Goal: Communication & Community: Participate in discussion

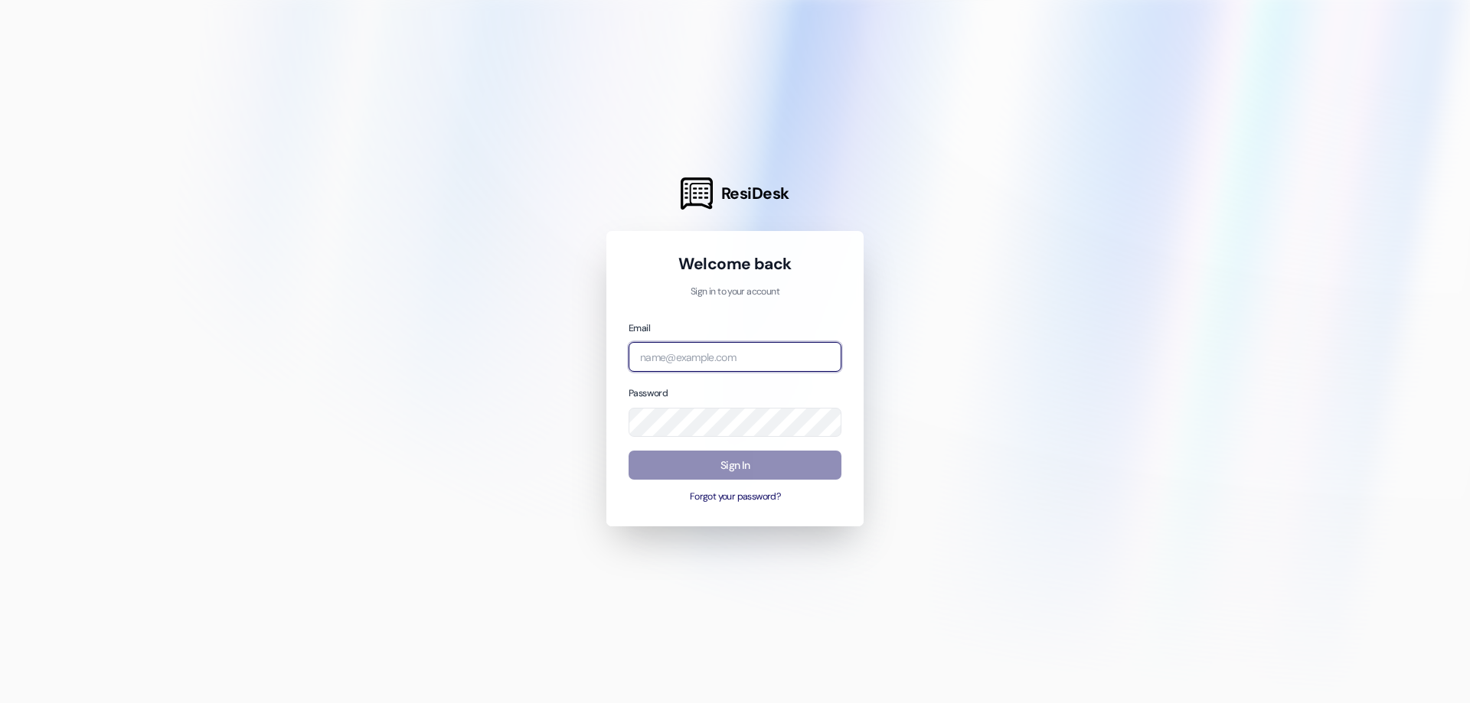
type input "[EMAIL_ADDRESS][DOMAIN_NAME]"
click at [657, 455] on button "Sign In" at bounding box center [734, 466] width 213 height 30
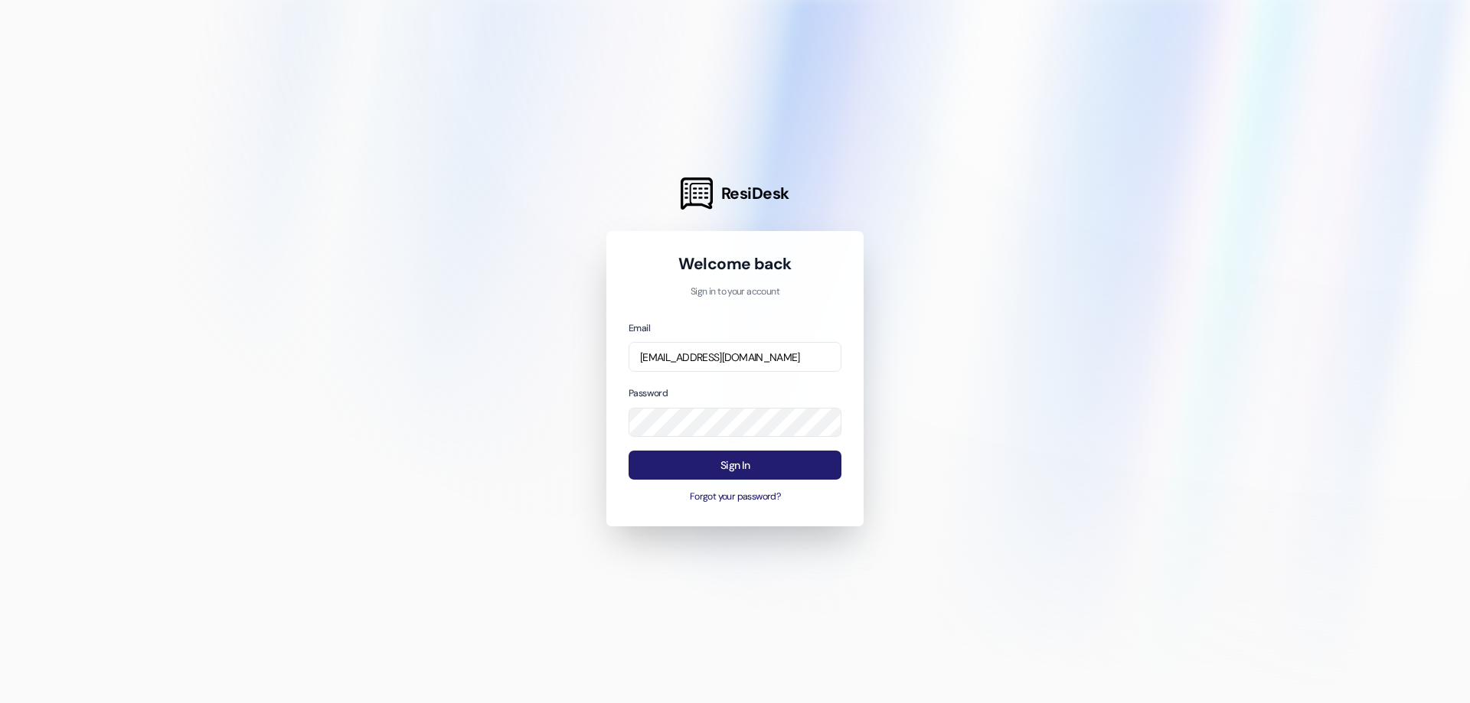
click at [657, 455] on button "Sign In" at bounding box center [734, 466] width 213 height 30
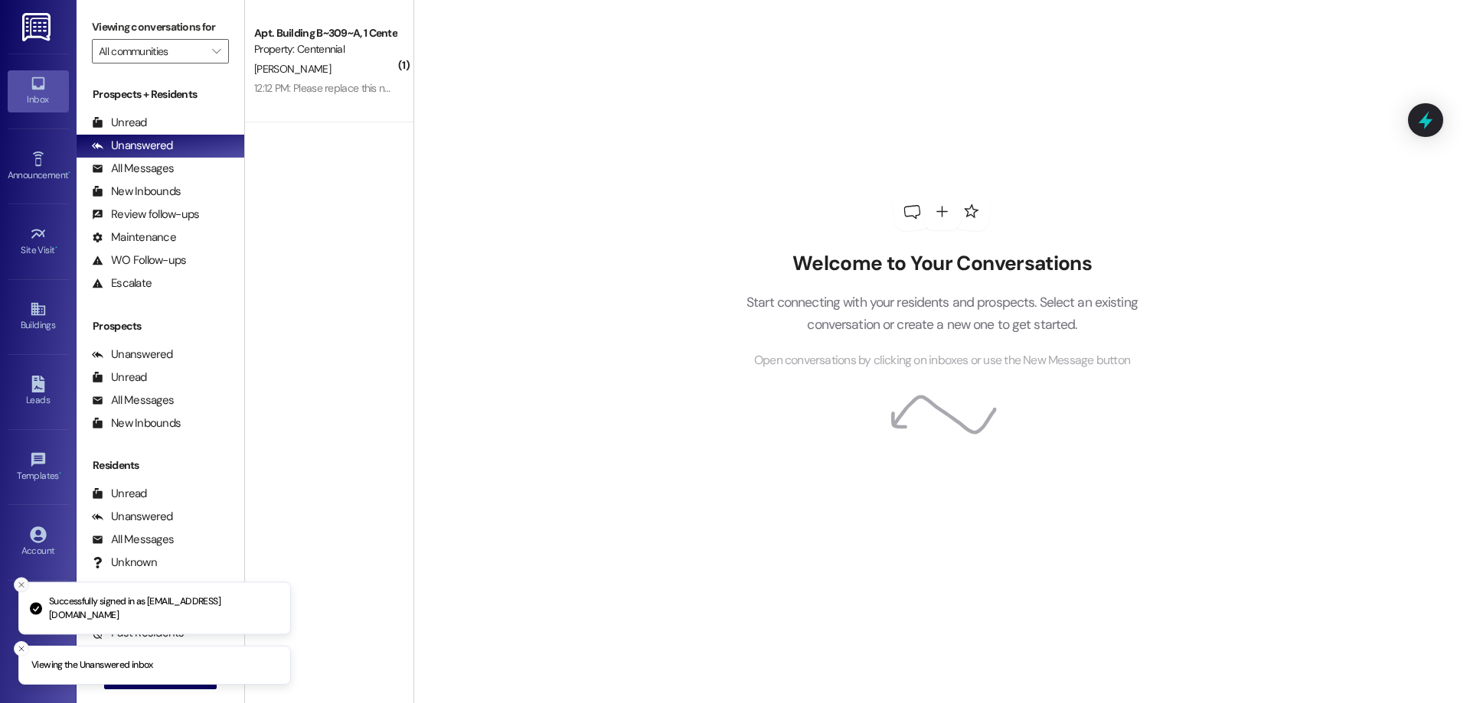
drag, startPoint x: 15, startPoint y: 573, endPoint x: 22, endPoint y: 577, distance: 8.3
click at [21, 576] on div "Viewing the Unanswered inbox Successfully signed in as [EMAIL_ADDRESS][DOMAIN_N…" at bounding box center [735, 351] width 1470 height 703
click at [22, 578] on button "Close toast" at bounding box center [21, 585] width 15 height 15
click at [25, 647] on icon "Close toast" at bounding box center [21, 648] width 9 height 9
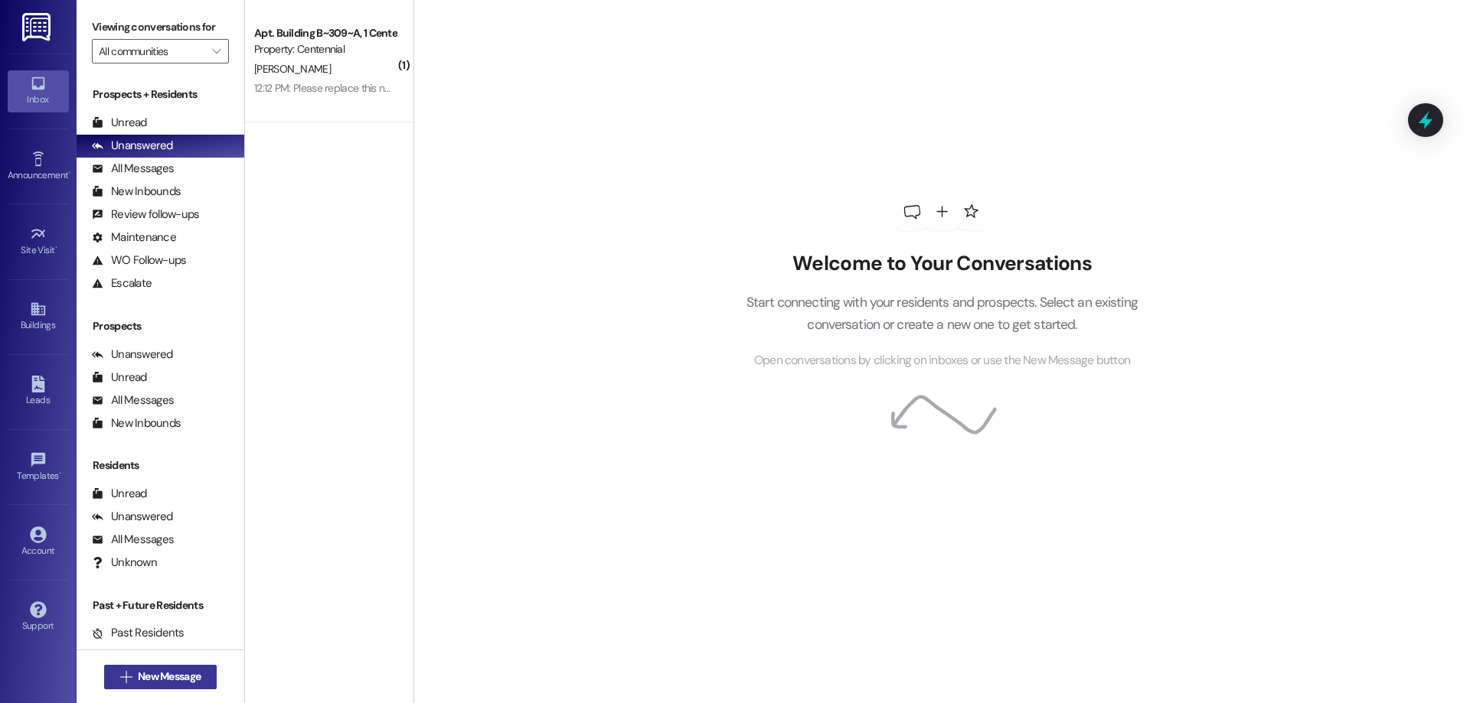
click at [143, 672] on span "New Message" at bounding box center [169, 677] width 63 height 16
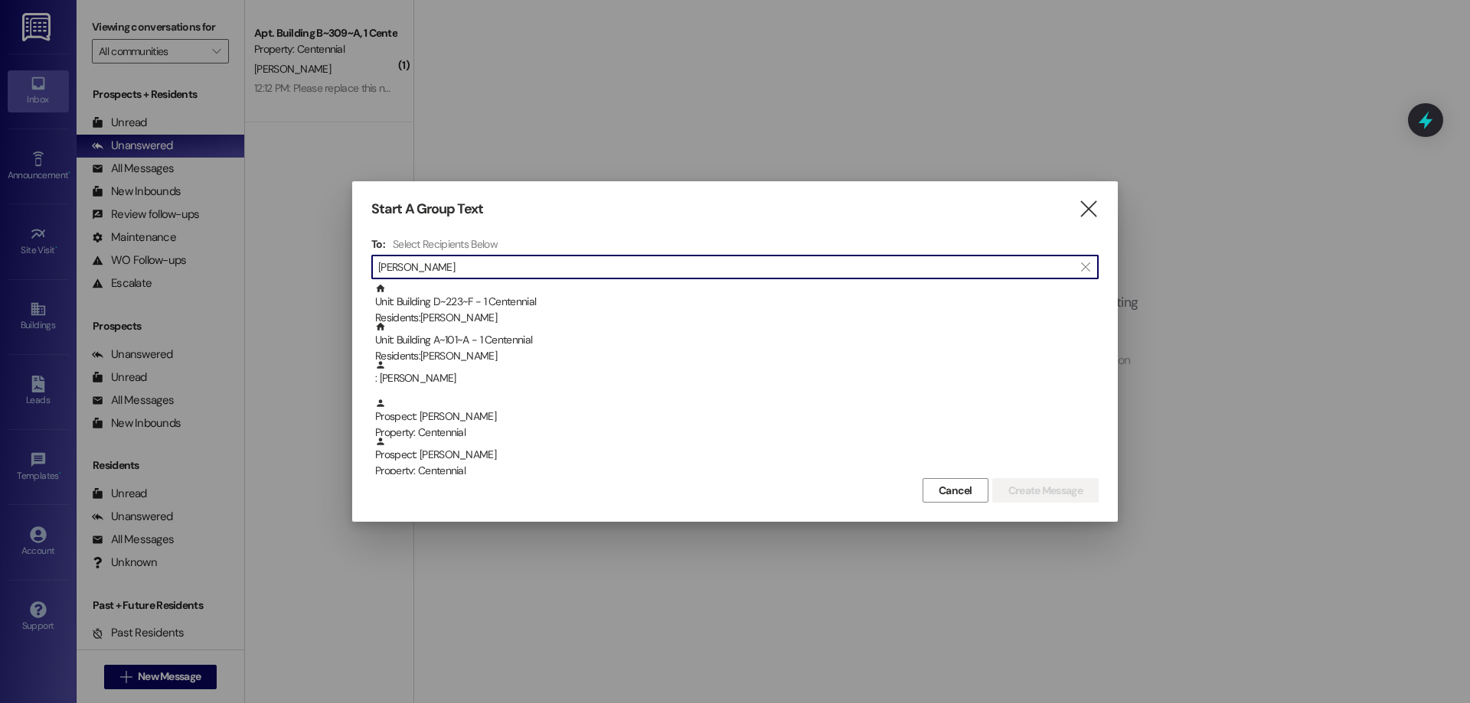
drag, startPoint x: 449, startPoint y: 260, endPoint x: 342, endPoint y: 257, distance: 106.4
click at [347, 261] on div "Start A Group Text  To: Select Recipients Below  [PERSON_NAME]  Unit: Buildi…" at bounding box center [735, 351] width 1470 height 703
type input "K"
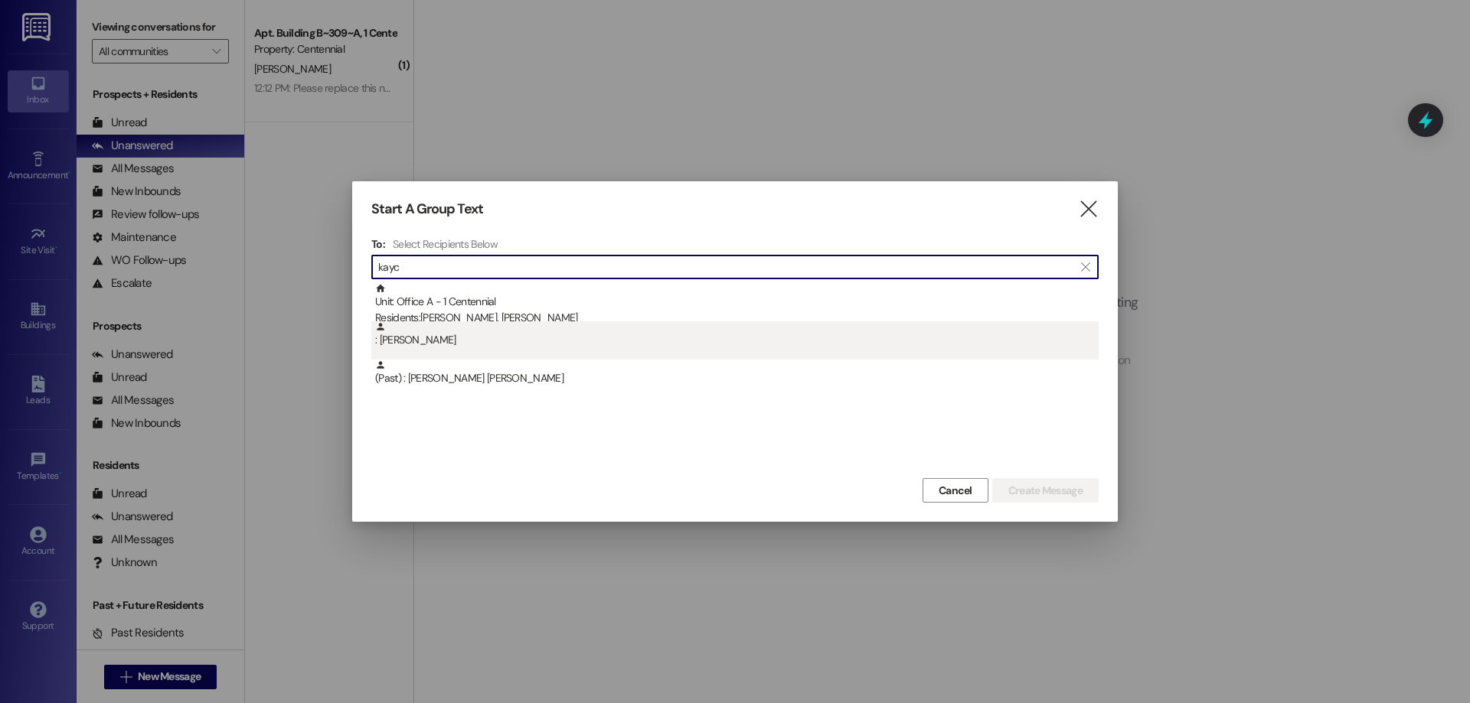
type input "kayc"
click at [573, 339] on div ": [PERSON_NAME]" at bounding box center [736, 334] width 723 height 27
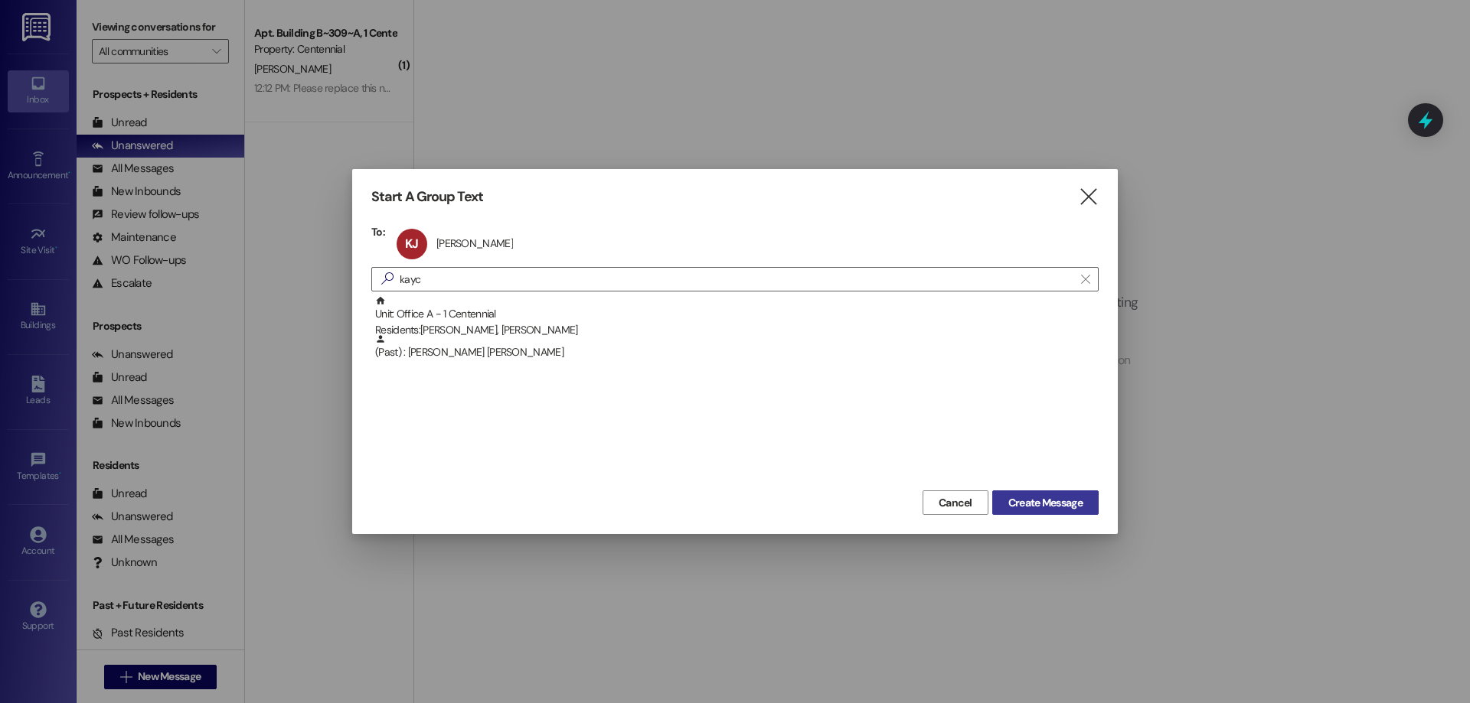
click at [1027, 501] on span "Create Message" at bounding box center [1045, 503] width 74 height 16
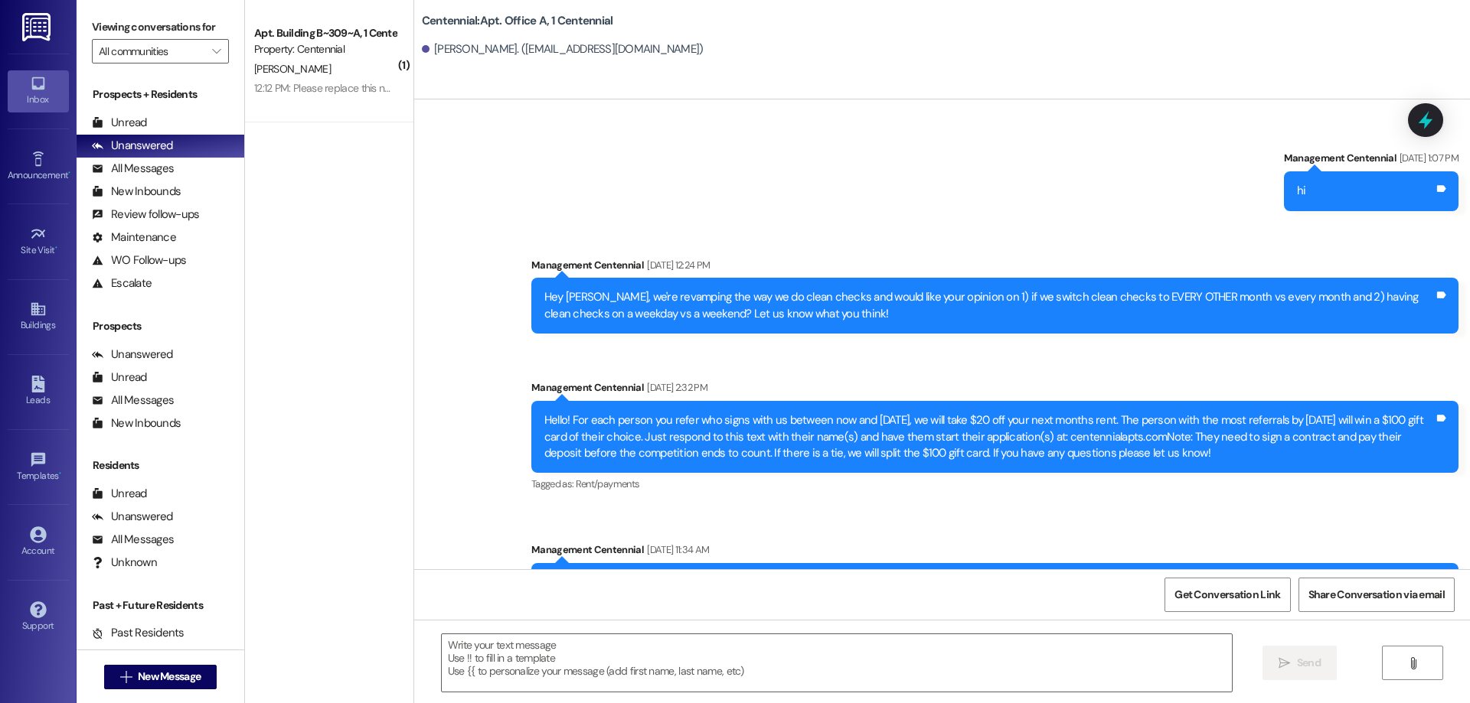
scroll to position [11683, 0]
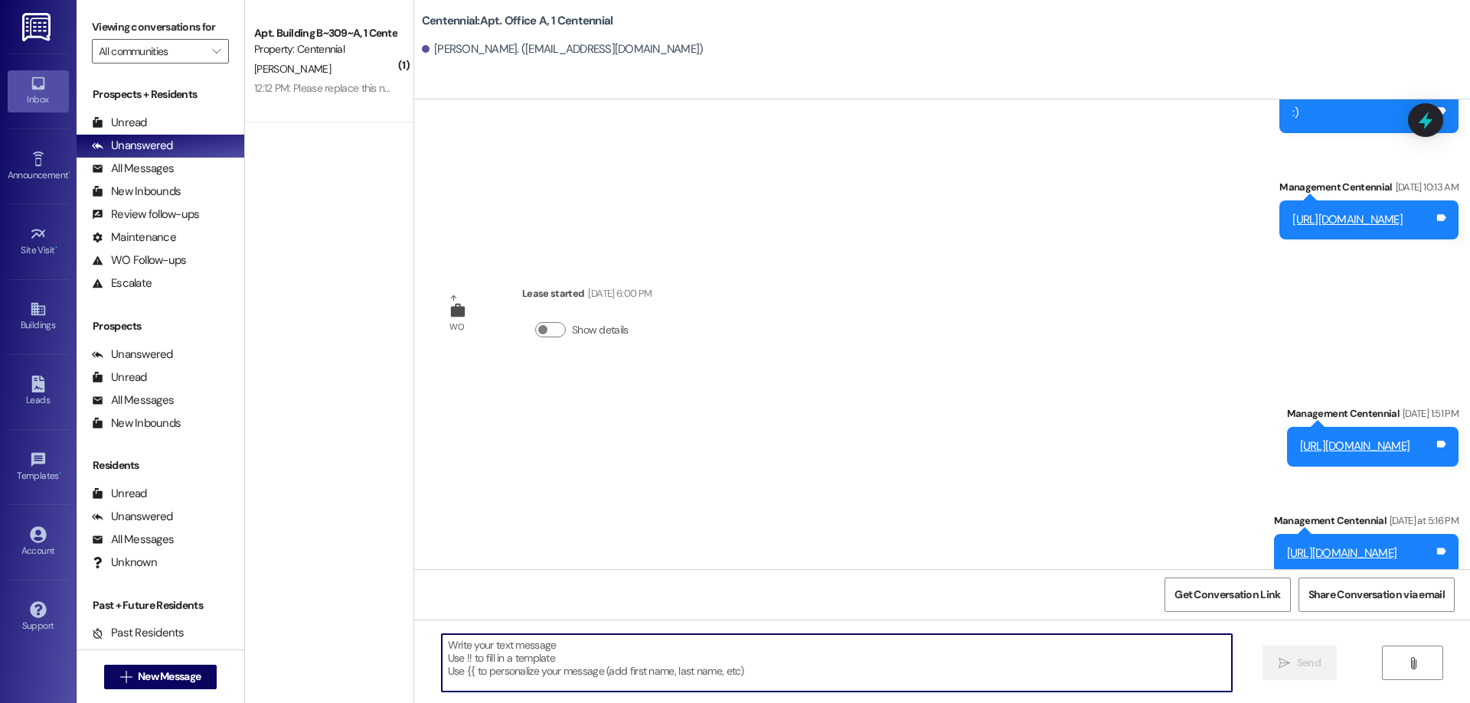
click at [616, 654] on textarea at bounding box center [837, 663] width 790 height 57
paste textarea "HI!!! i’m [PERSON_NAME] and id love to be ur friend!! im pre-nursing and applyi…"
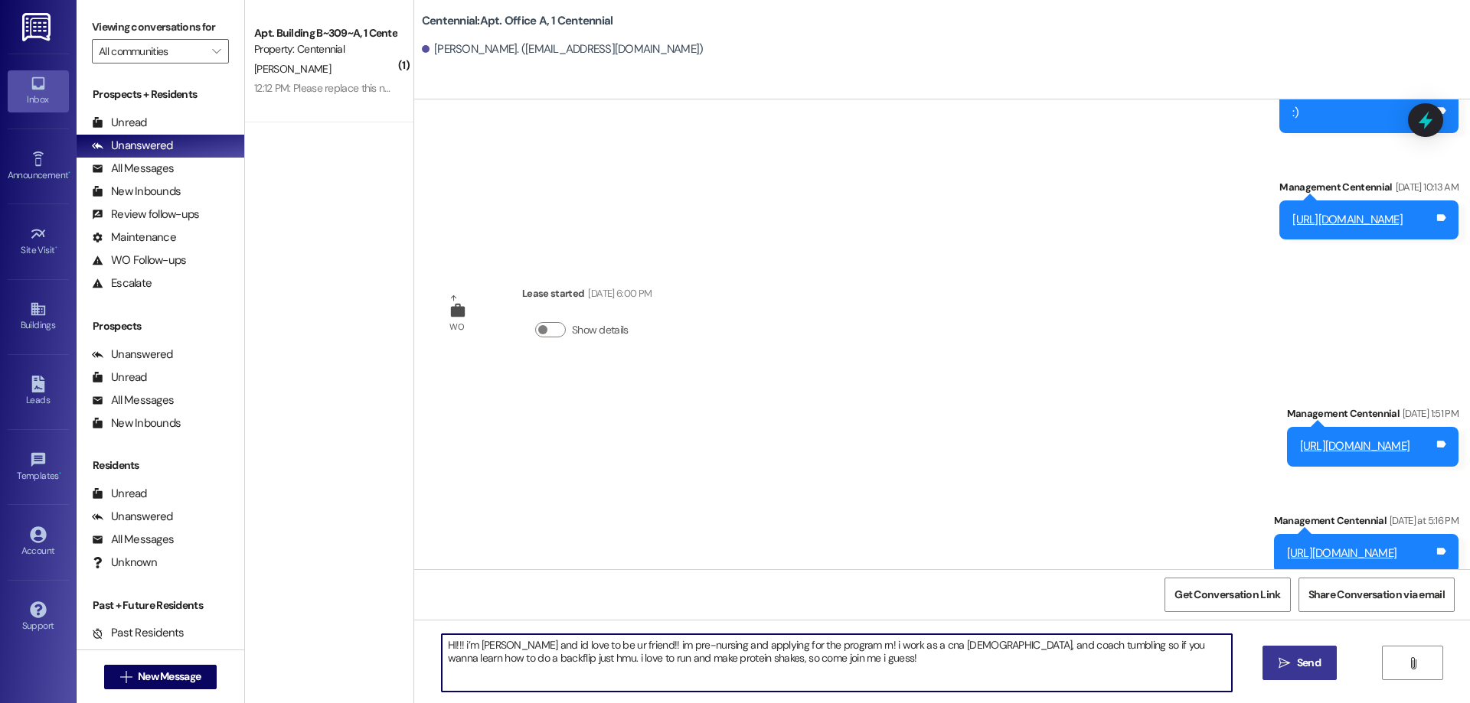
type textarea "HI!!! i’m [PERSON_NAME] and id love to be ur friend!! im pre-nursing and applyi…"
click at [1277, 654] on button " Send" at bounding box center [1299, 663] width 74 height 34
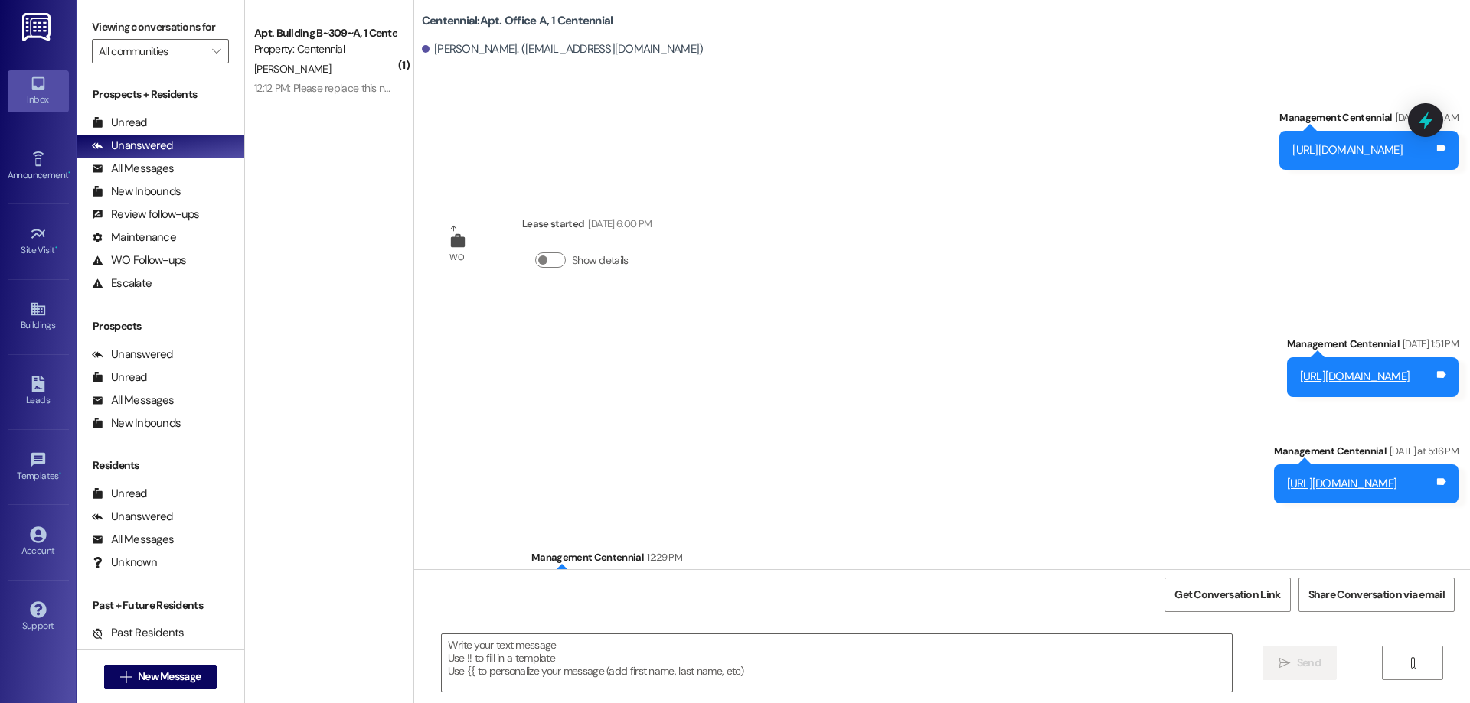
scroll to position [11805, 0]
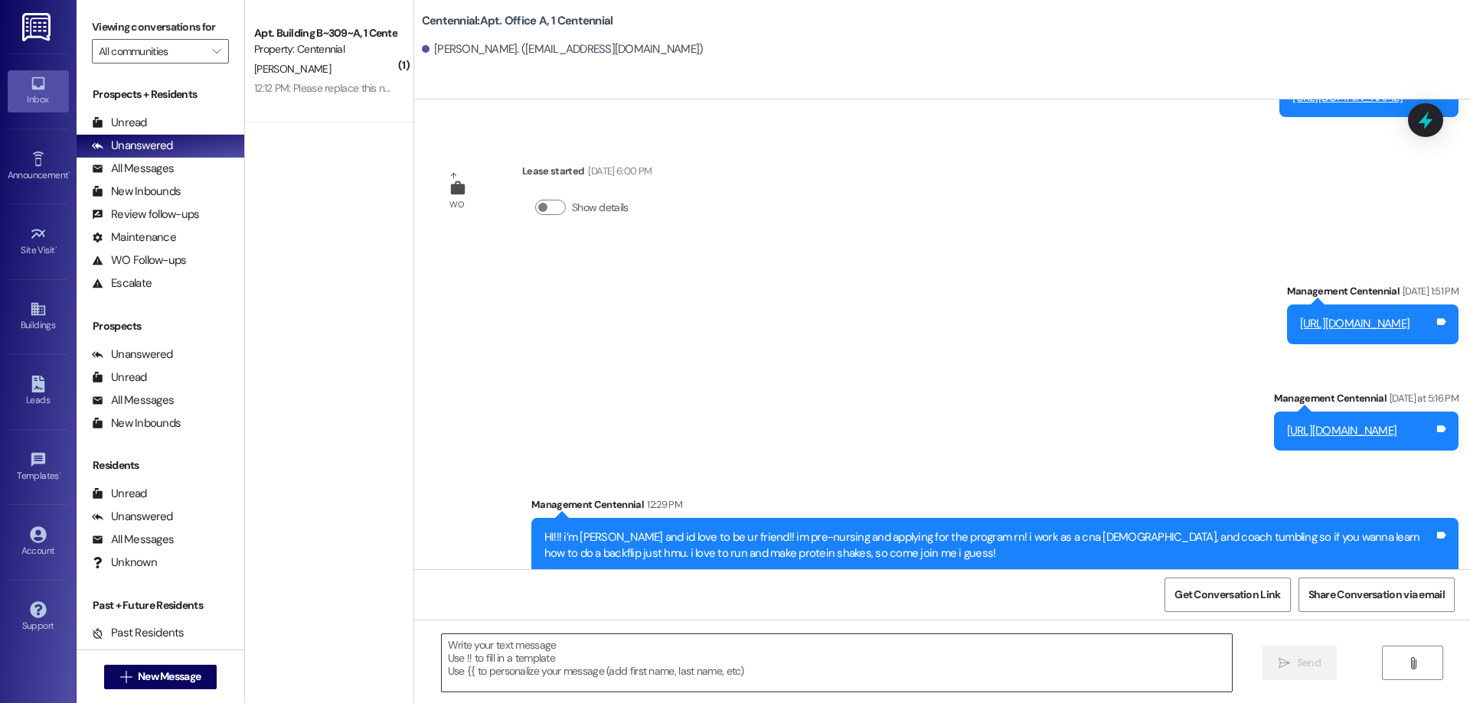
click at [537, 652] on textarea at bounding box center [837, 663] width 790 height 57
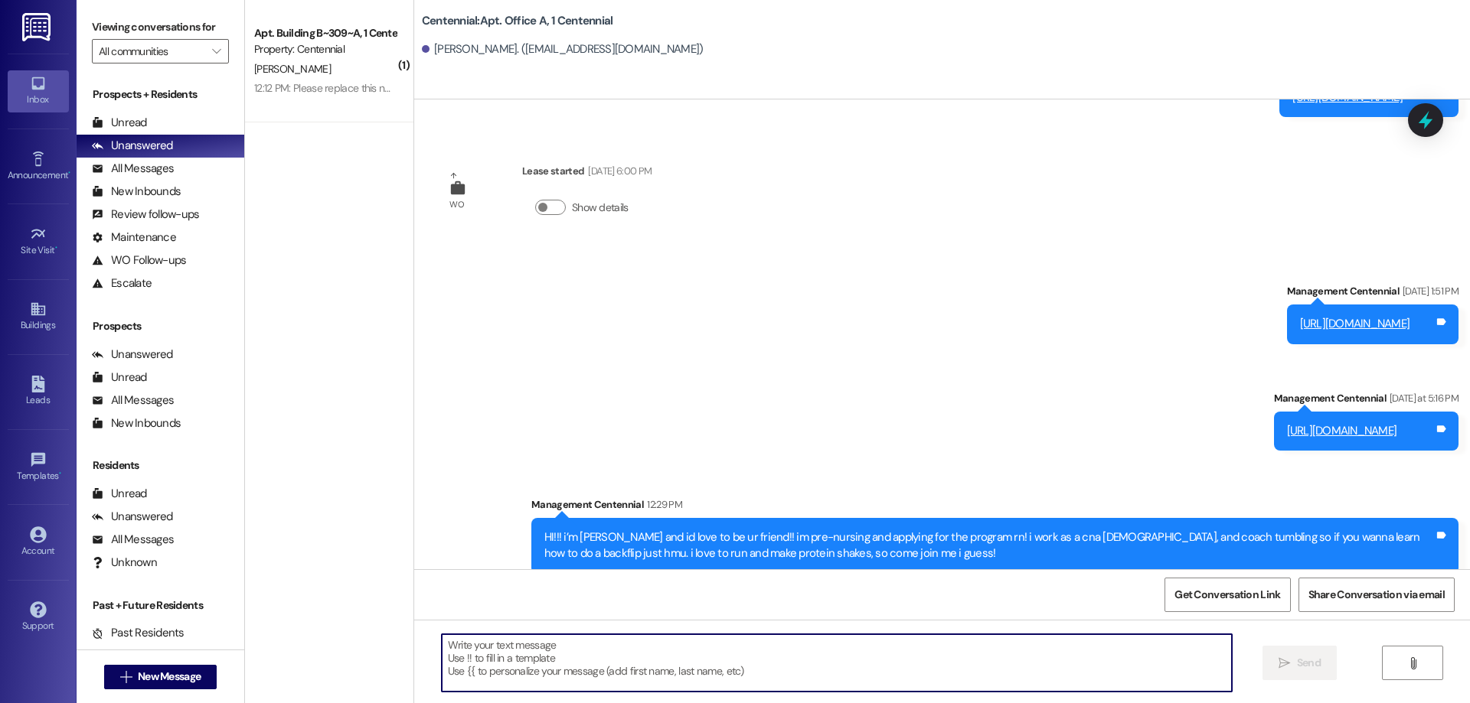
click at [537, 652] on textarea at bounding box center [837, 663] width 790 height 57
paste textarea "dianaareynolds"
type textarea "dianaareynolds"
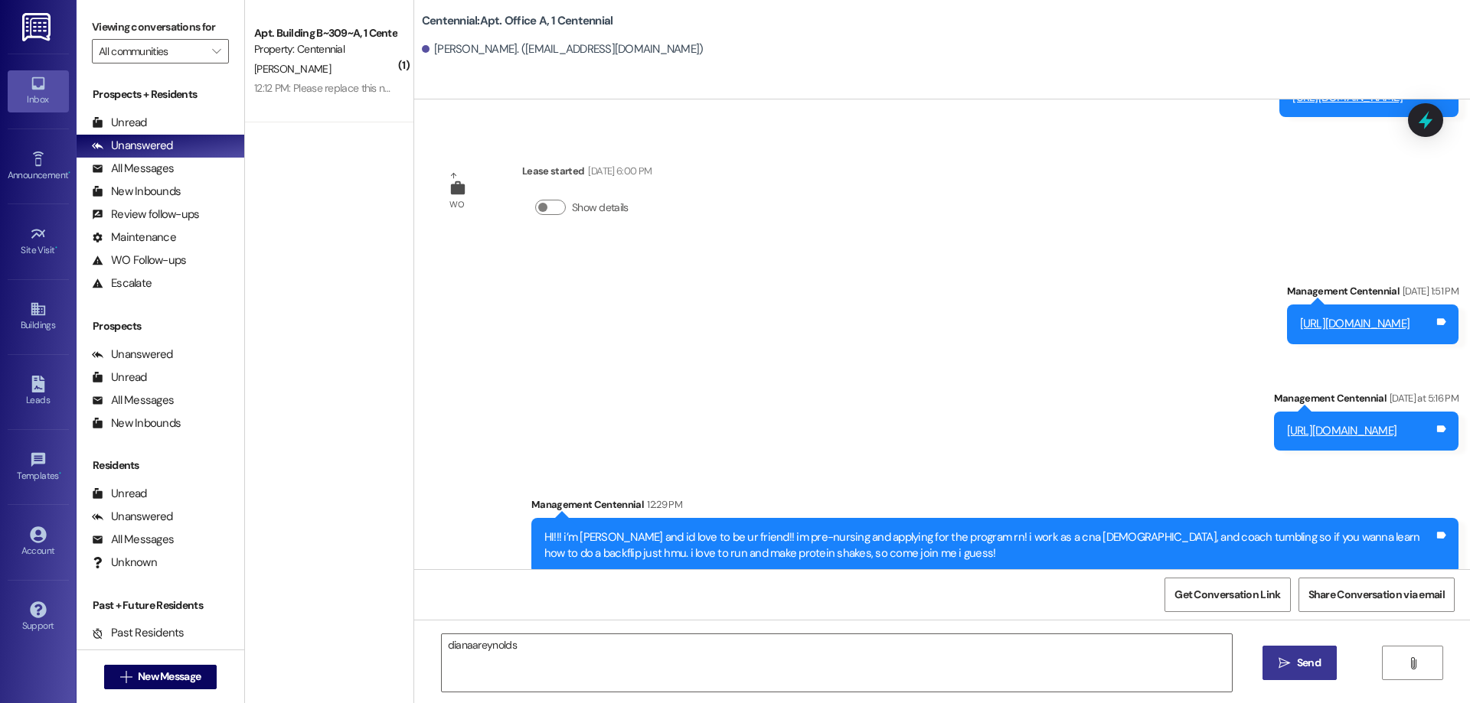
click at [1297, 661] on span "Send" at bounding box center [1309, 663] width 24 height 16
click at [1105, 673] on textarea "dianaareynolds" at bounding box center [838, 663] width 790 height 57
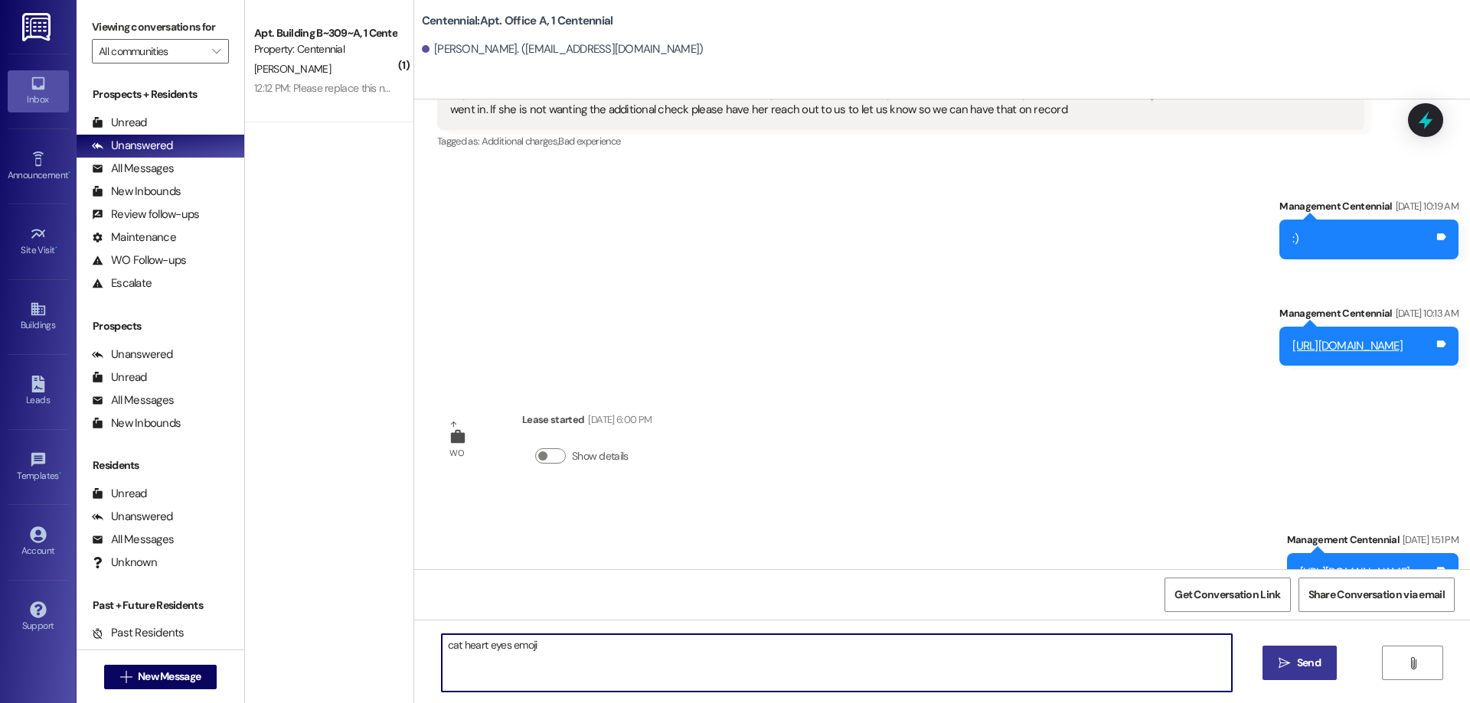
scroll to position [11824, 0]
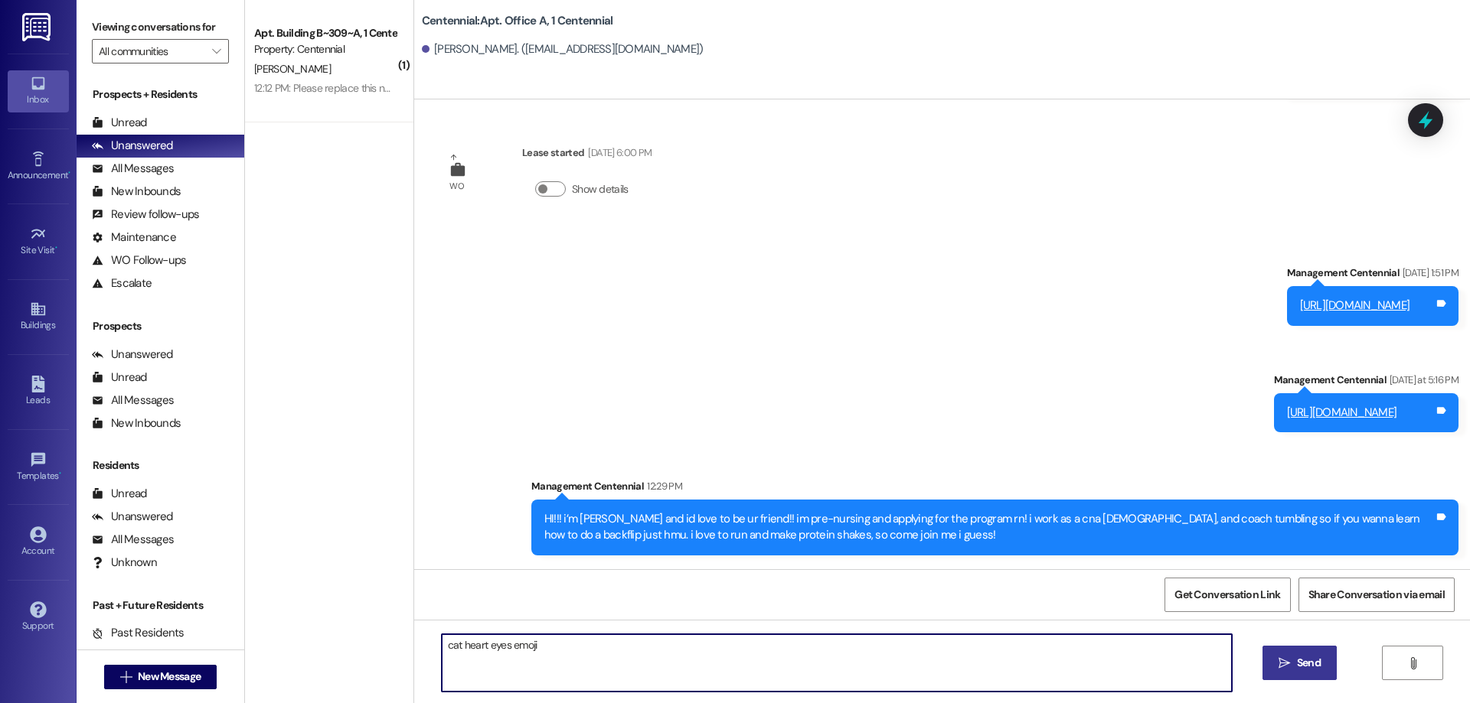
type textarea "cat heart eyes emoji"
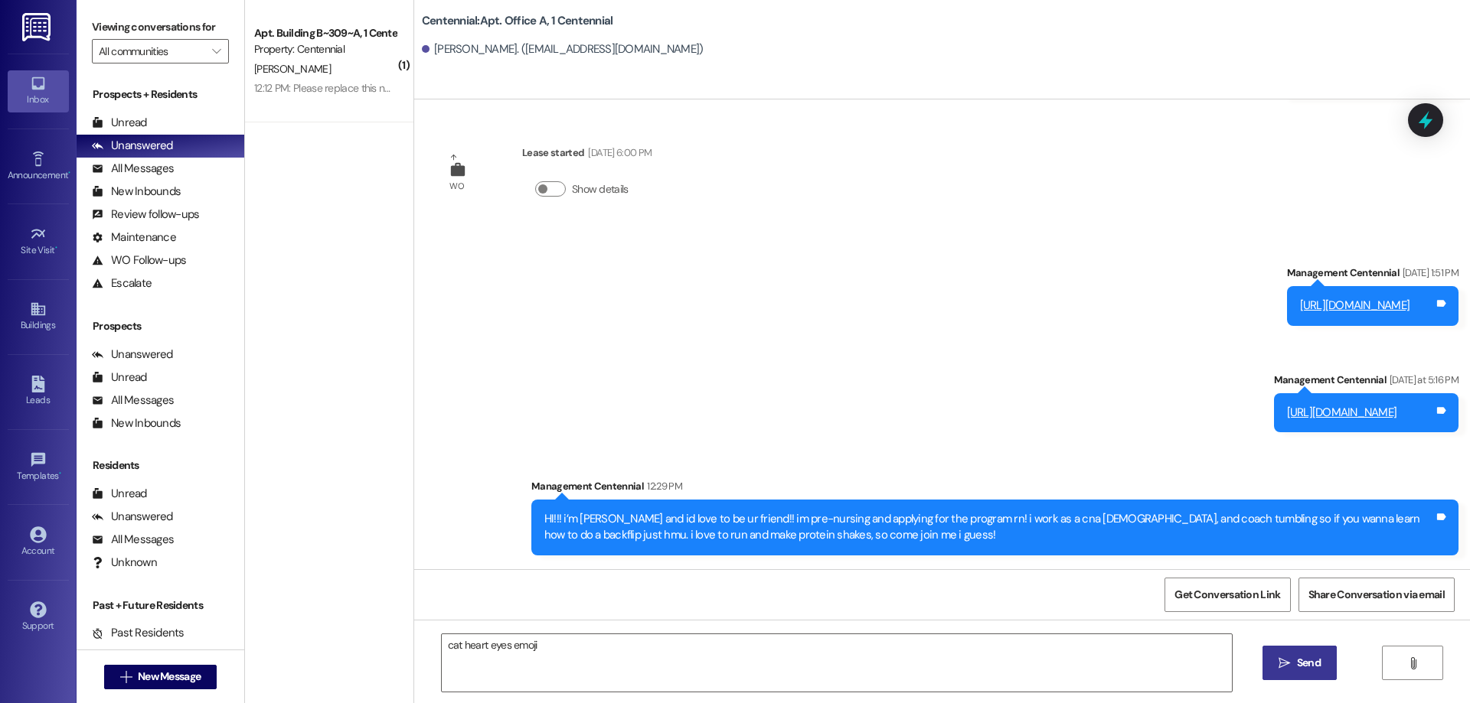
click at [1282, 649] on button " Send" at bounding box center [1299, 663] width 74 height 34
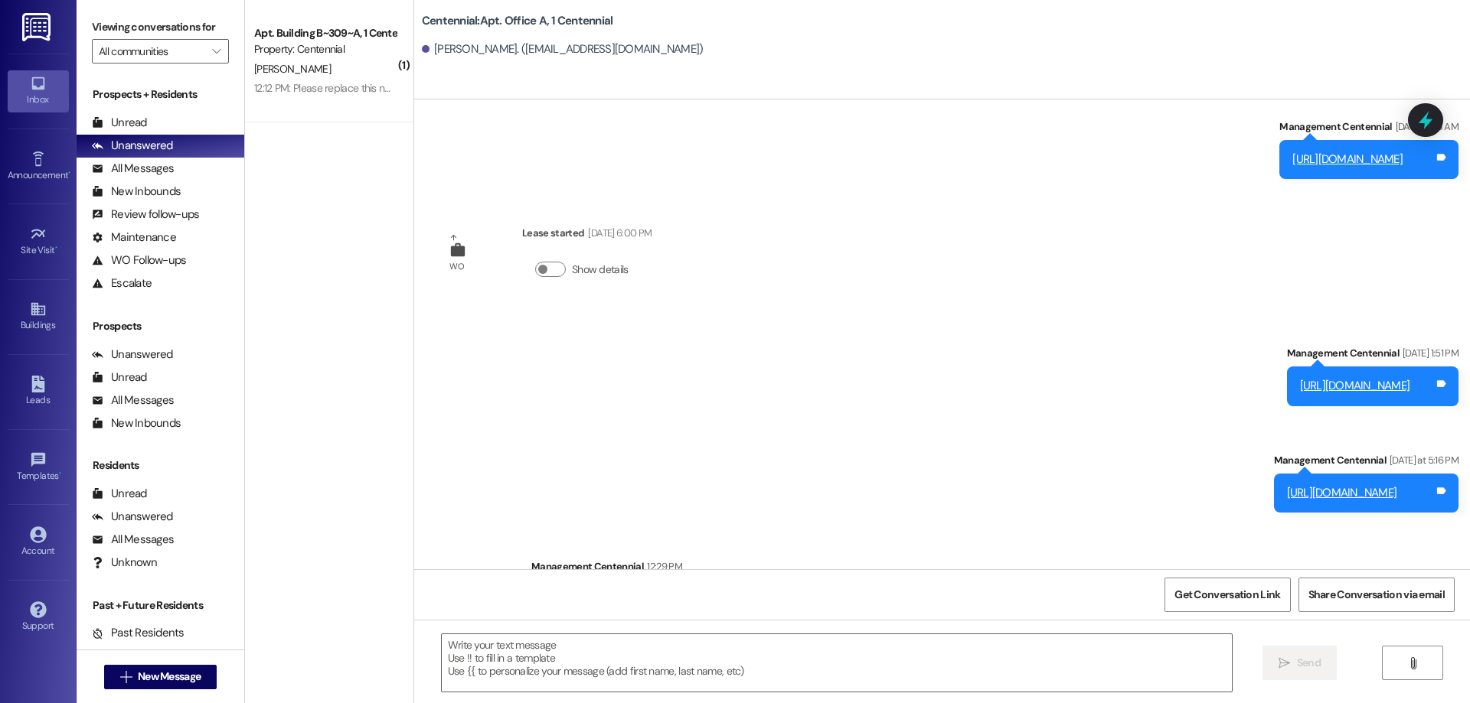
scroll to position [12019, 0]
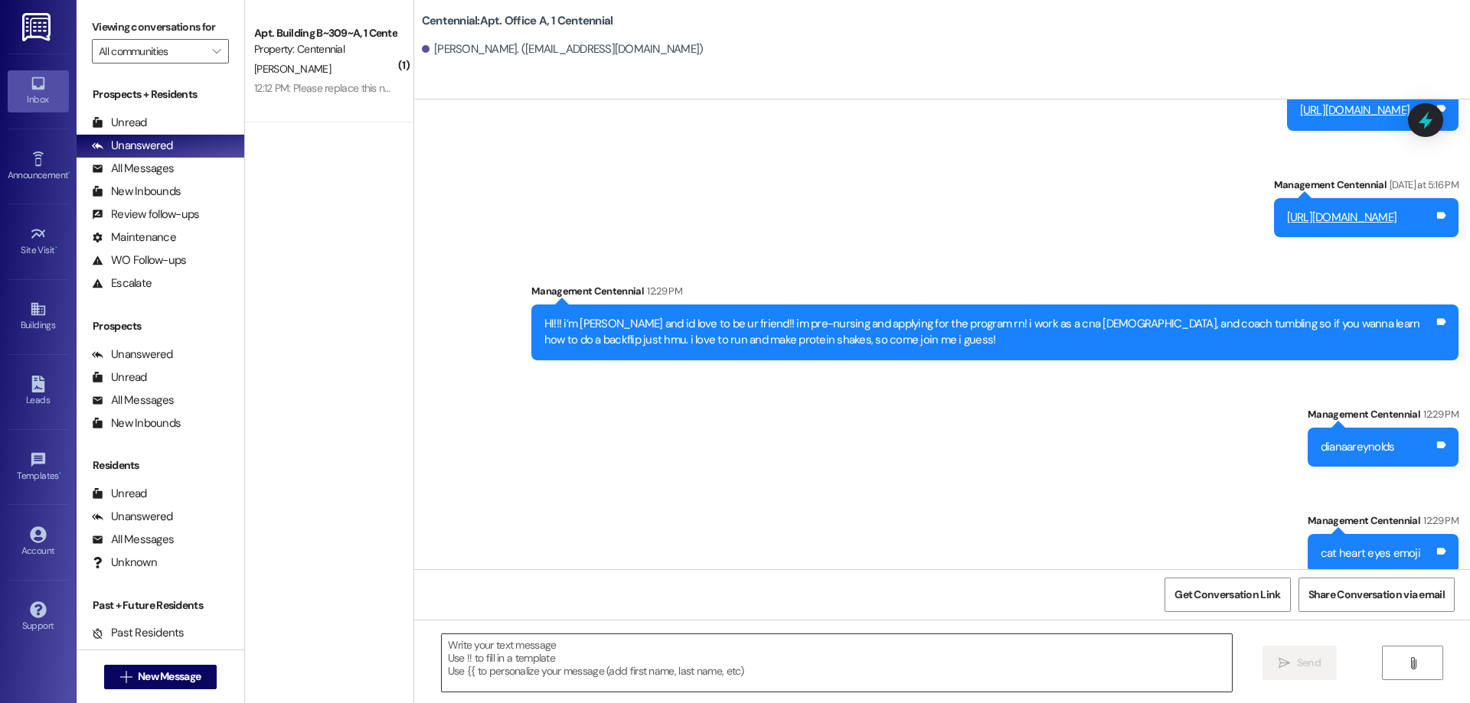
click at [589, 641] on textarea at bounding box center [837, 663] width 790 height 57
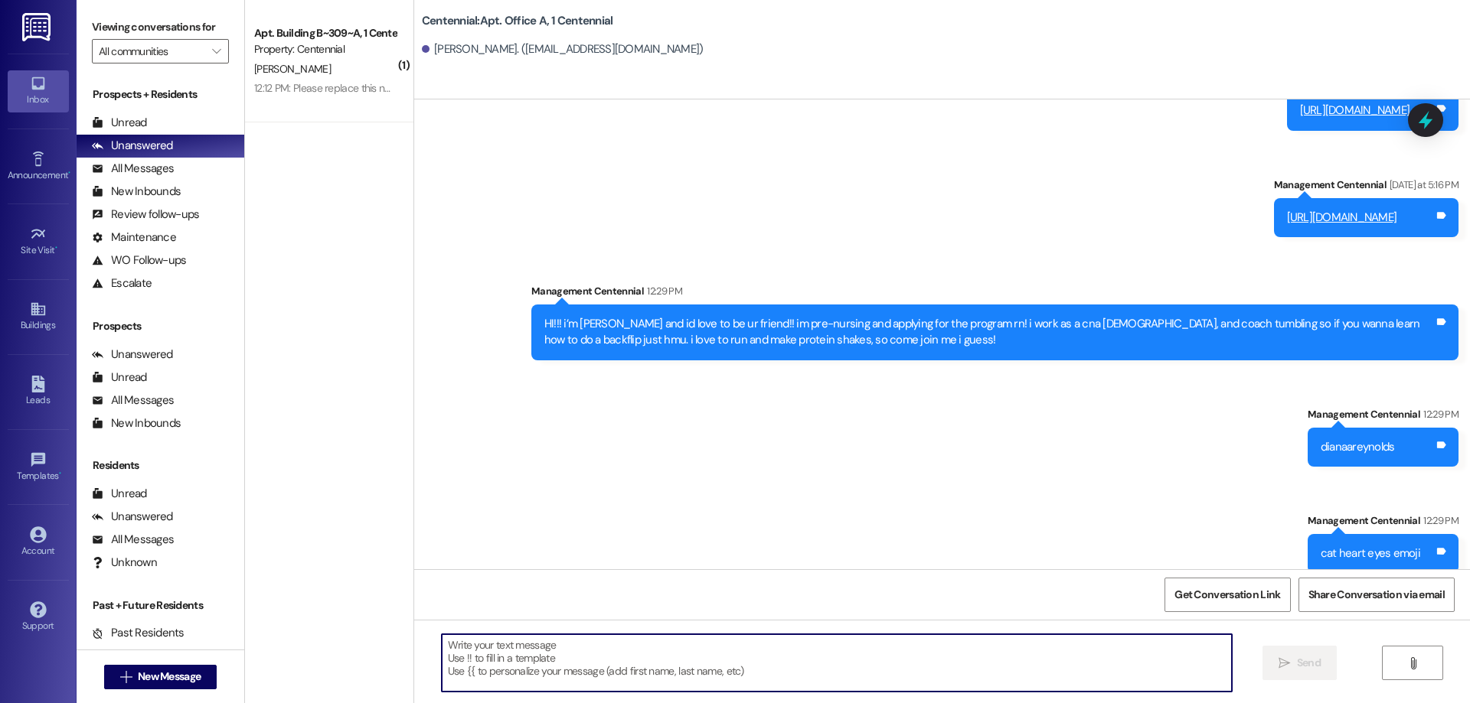
paste textarea "Hey guys my name is [PERSON_NAME] and I am a freshman at BYU studying Elementar…"
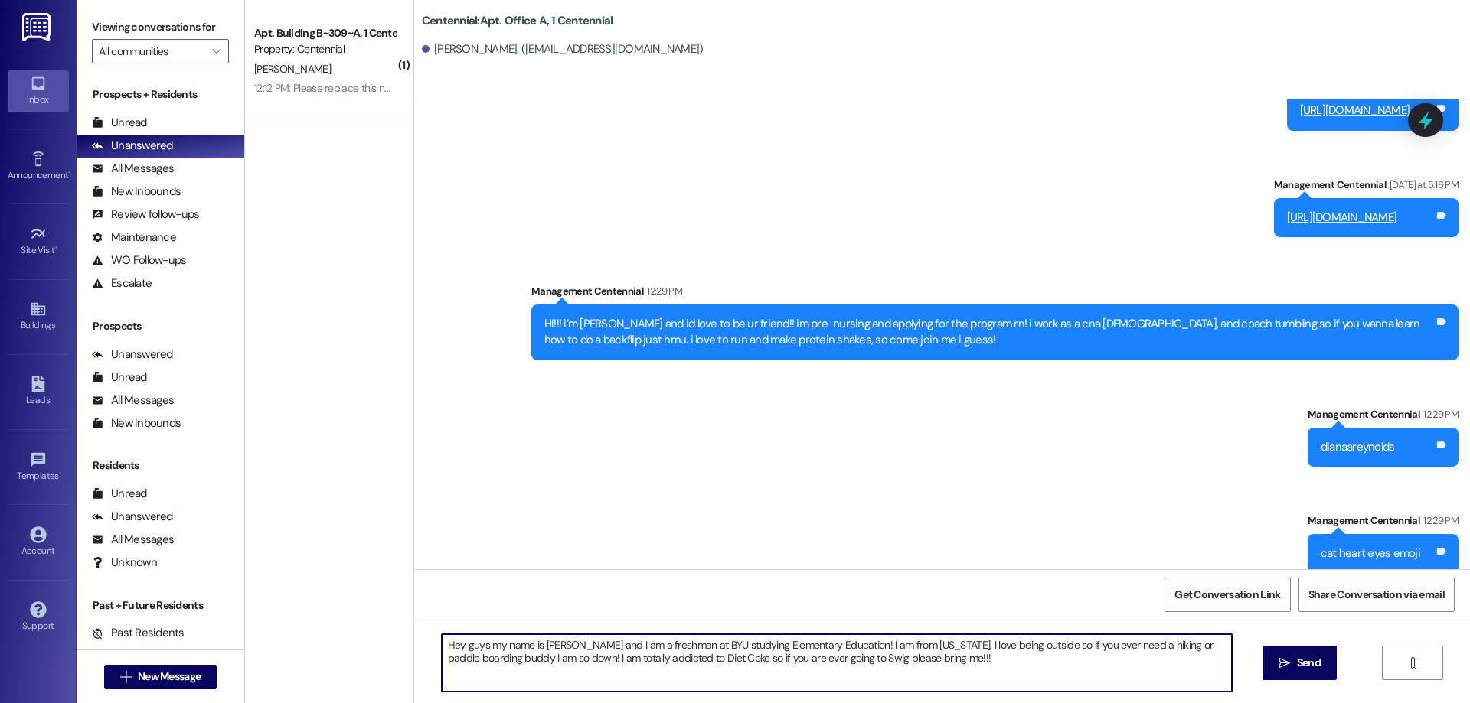
type textarea "Hey guys my name is [PERSON_NAME] and I am a freshman at BYU studying Elementar…"
click at [1297, 667] on span "Send" at bounding box center [1309, 663] width 24 height 16
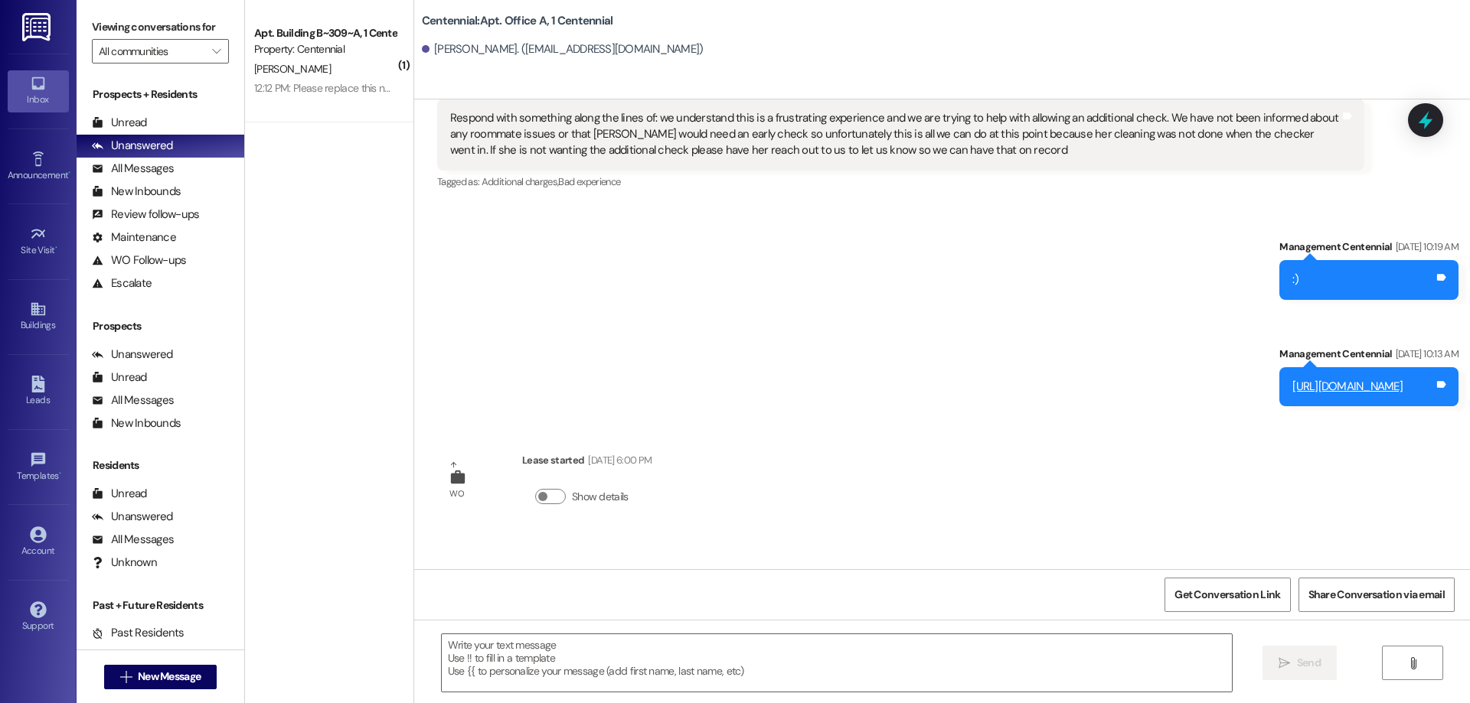
scroll to position [11518, 0]
click at [551, 620] on div " Send " at bounding box center [941, 677] width 1055 height 115
click at [540, 629] on div " Send " at bounding box center [941, 677] width 1055 height 115
click at [508, 650] on textarea at bounding box center [837, 663] width 790 height 57
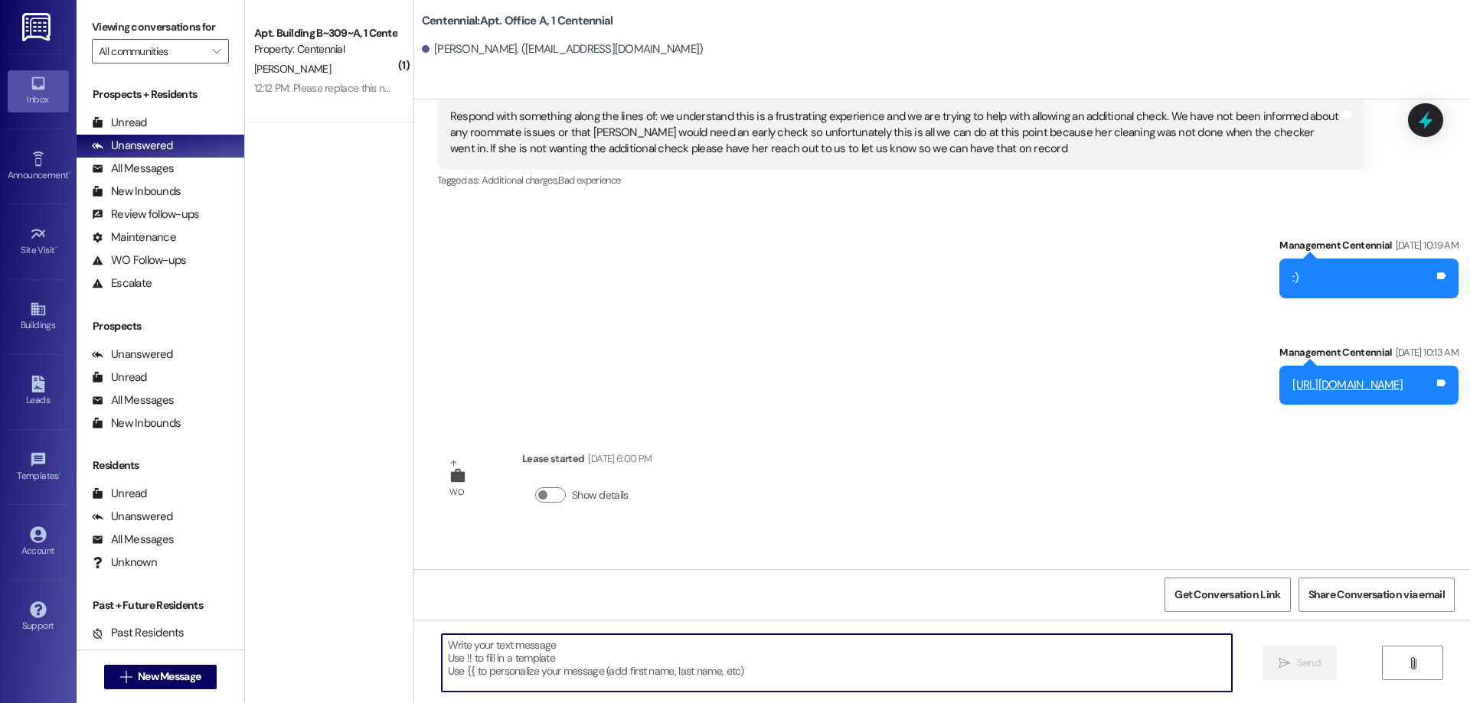
paste textarea "@aleyahmerrill"
type textarea "@aleyahmerrill"
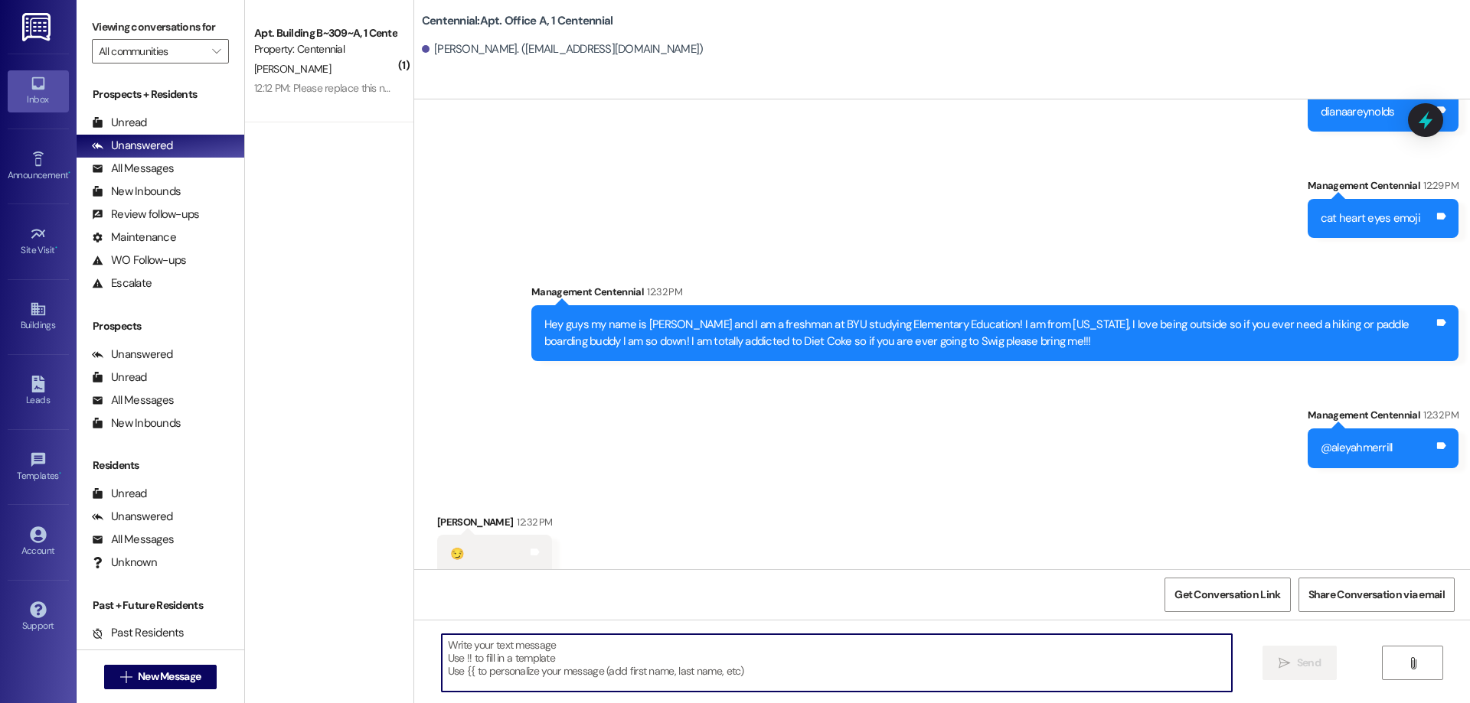
scroll to position [12355, 0]
click at [512, 673] on textarea at bounding box center [837, 663] width 790 height 57
paste textarea "Hi divas! I’m [PERSON_NAME], I’m a freshman at BYU studying theatre. I my favor…"
type textarea "Hi divas! I’m [PERSON_NAME], I’m a freshman at BYU studying theatre. I my favor…"
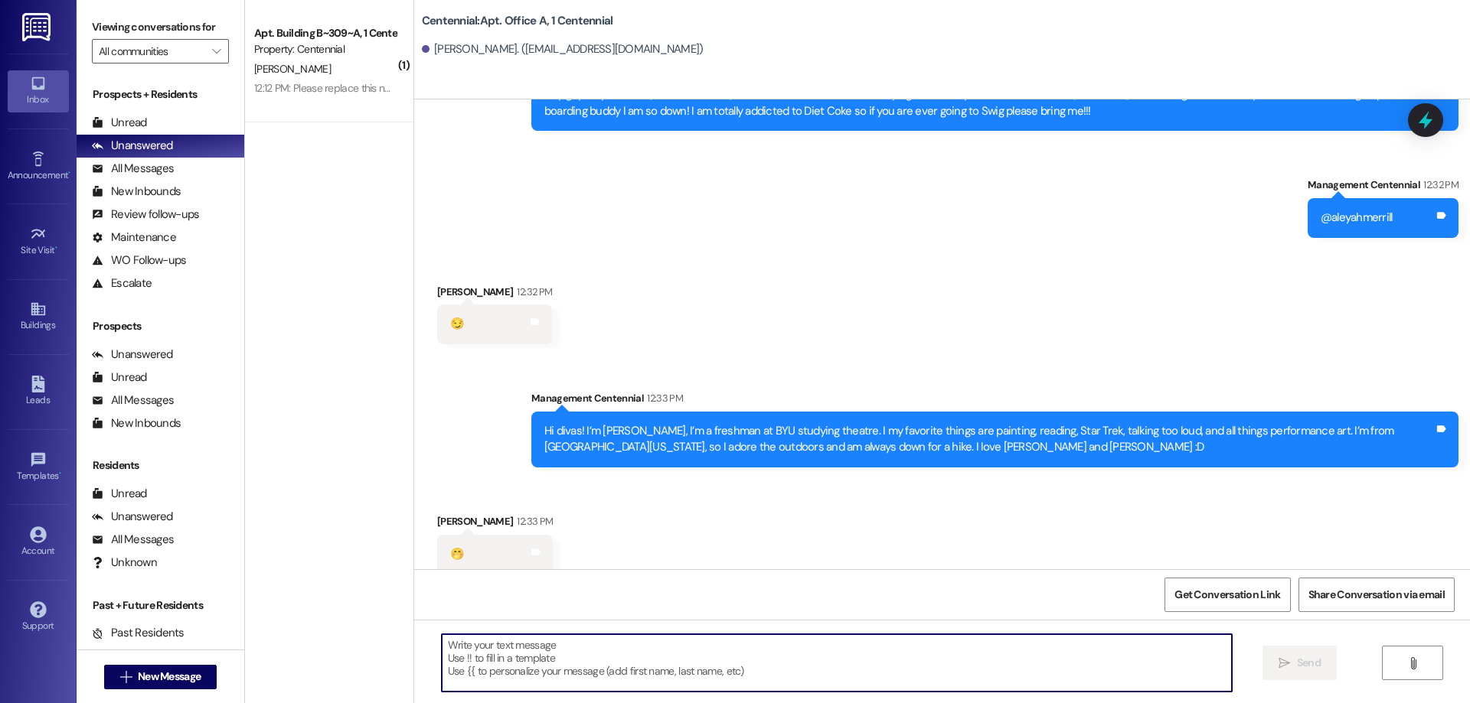
scroll to position [12585, 0]
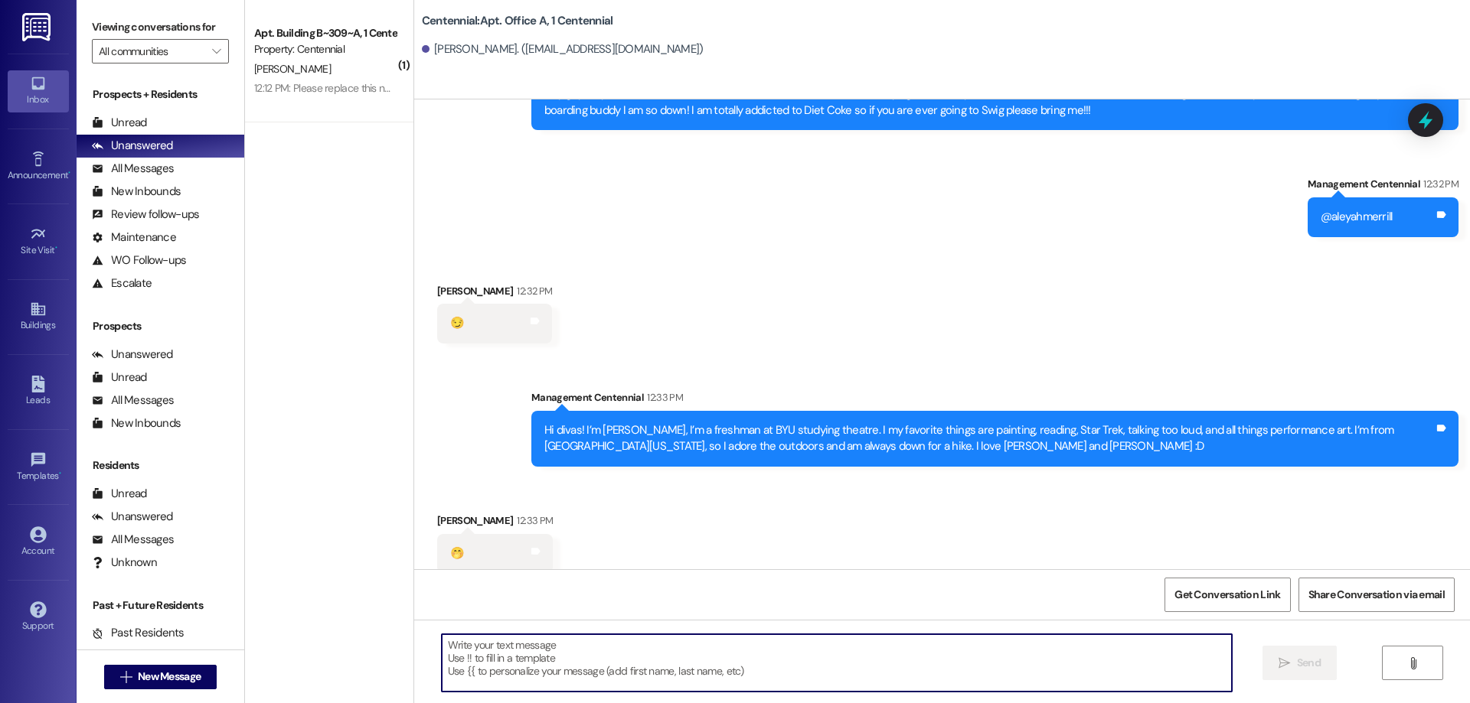
click at [533, 651] on textarea at bounding box center [837, 663] width 790 height 57
paste textarea "@mae_mclain_"
type textarea "@mae_mclain_"
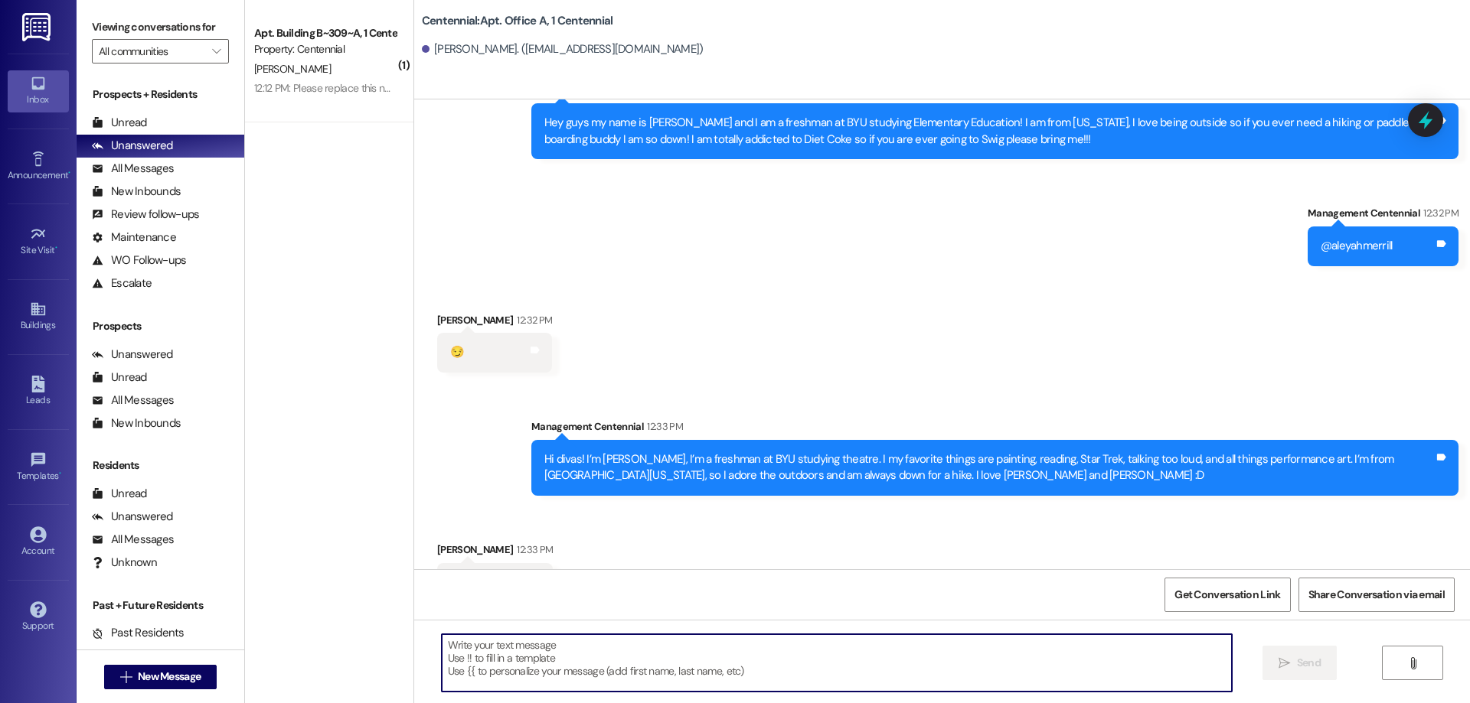
scroll to position [12692, 0]
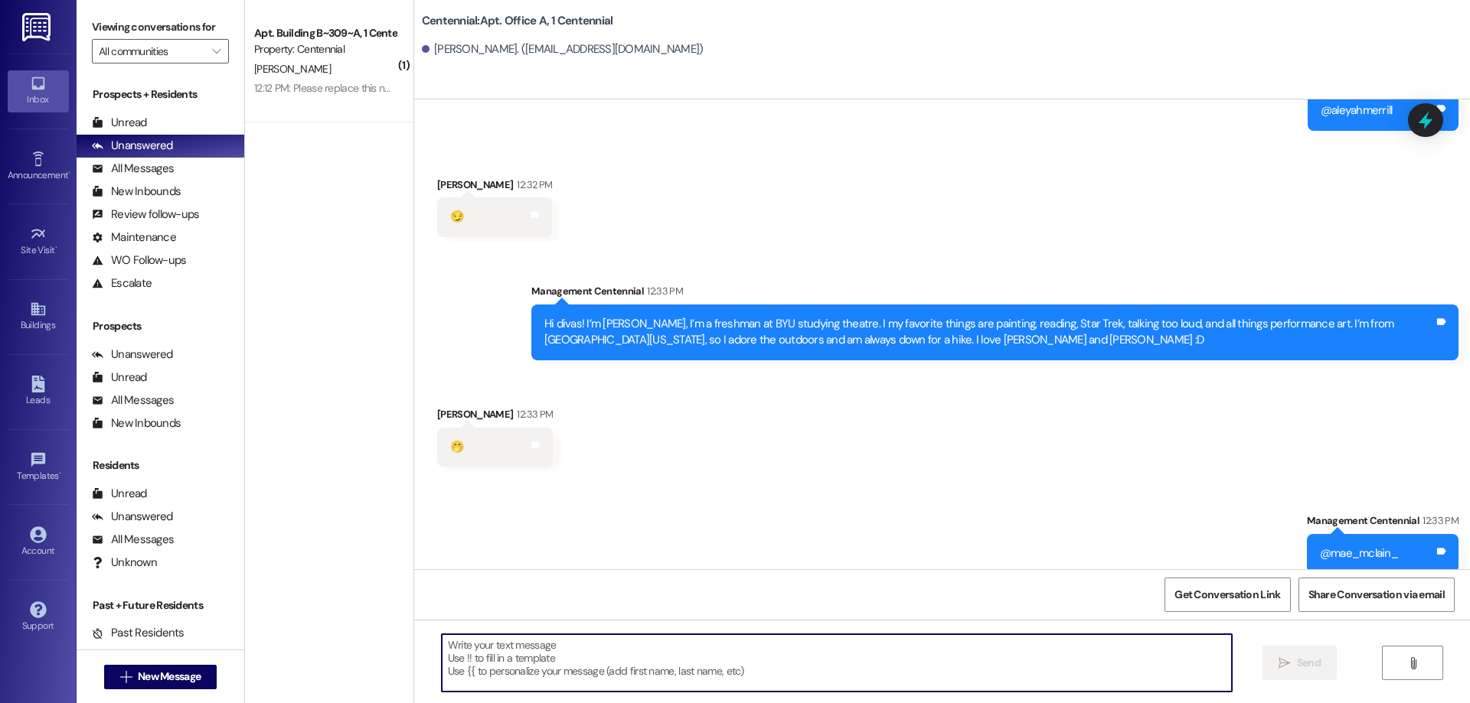
click at [554, 639] on textarea at bounding box center [837, 663] width 790 height 57
paste textarea "Hey squad! My name is [PERSON_NAME]! I’m from [GEOGRAPHIC_DATA] [US_STATE]! I a…"
type textarea "Hey squad! My name is [PERSON_NAME]! I’m from [GEOGRAPHIC_DATA] [US_STATE]! I a…"
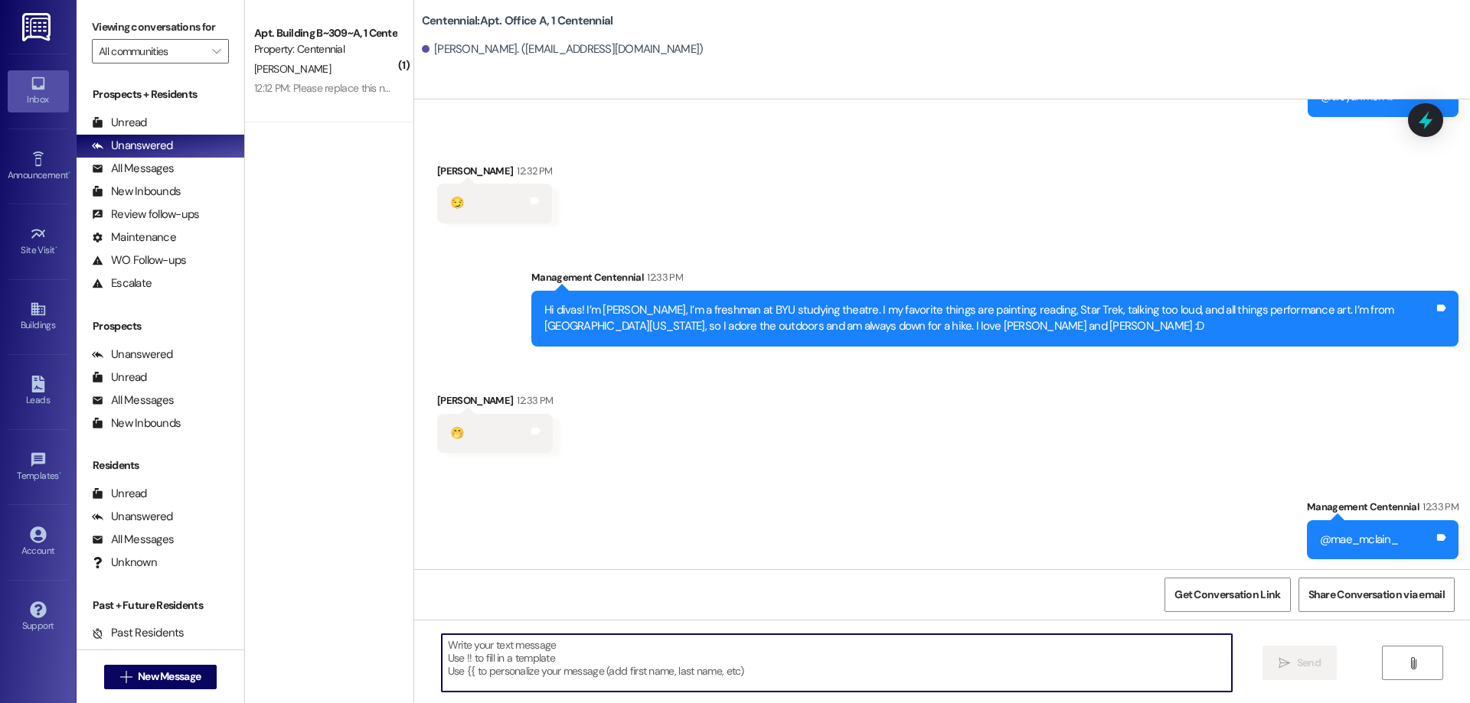
scroll to position [12815, 0]
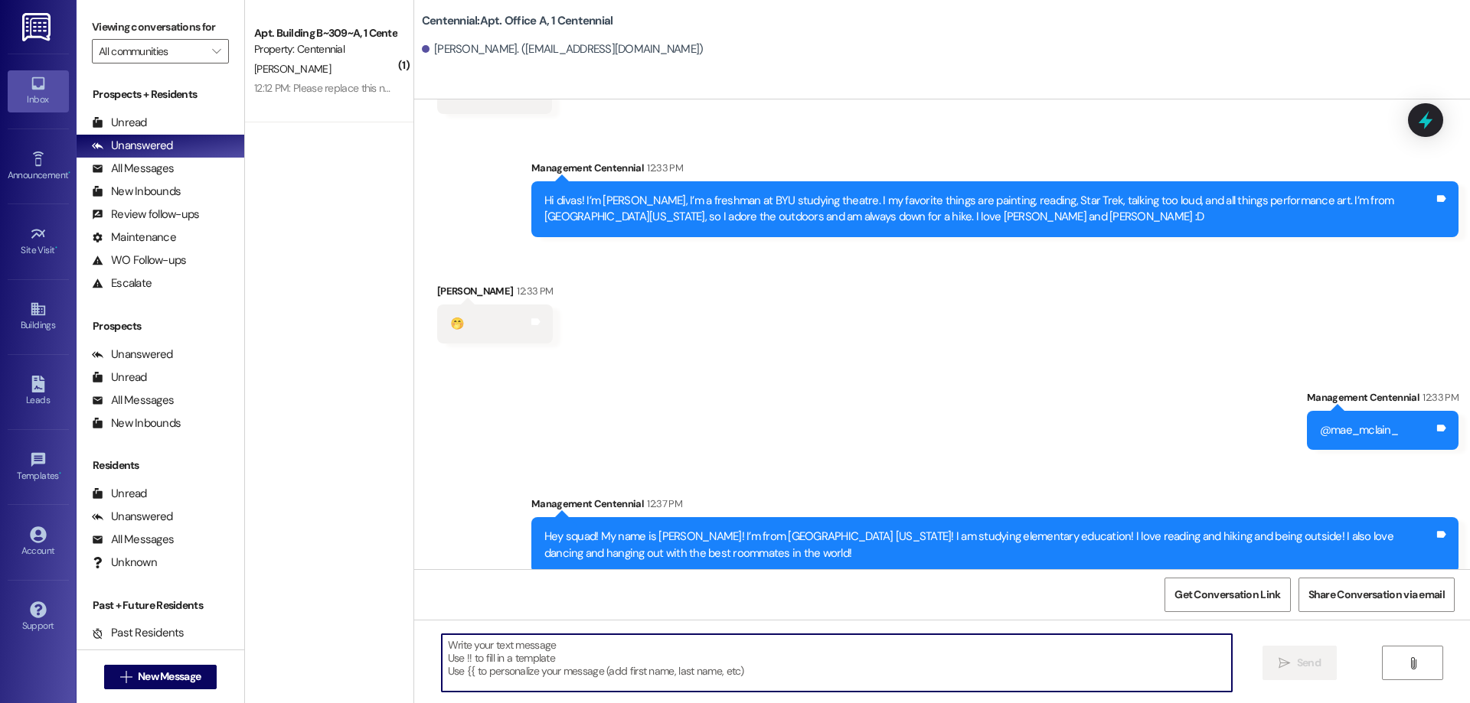
click at [541, 635] on textarea at bounding box center [837, 663] width 790 height 57
paste textarea "@ peytonehamilton"
type textarea "@ peytonehamilton laughinh en"
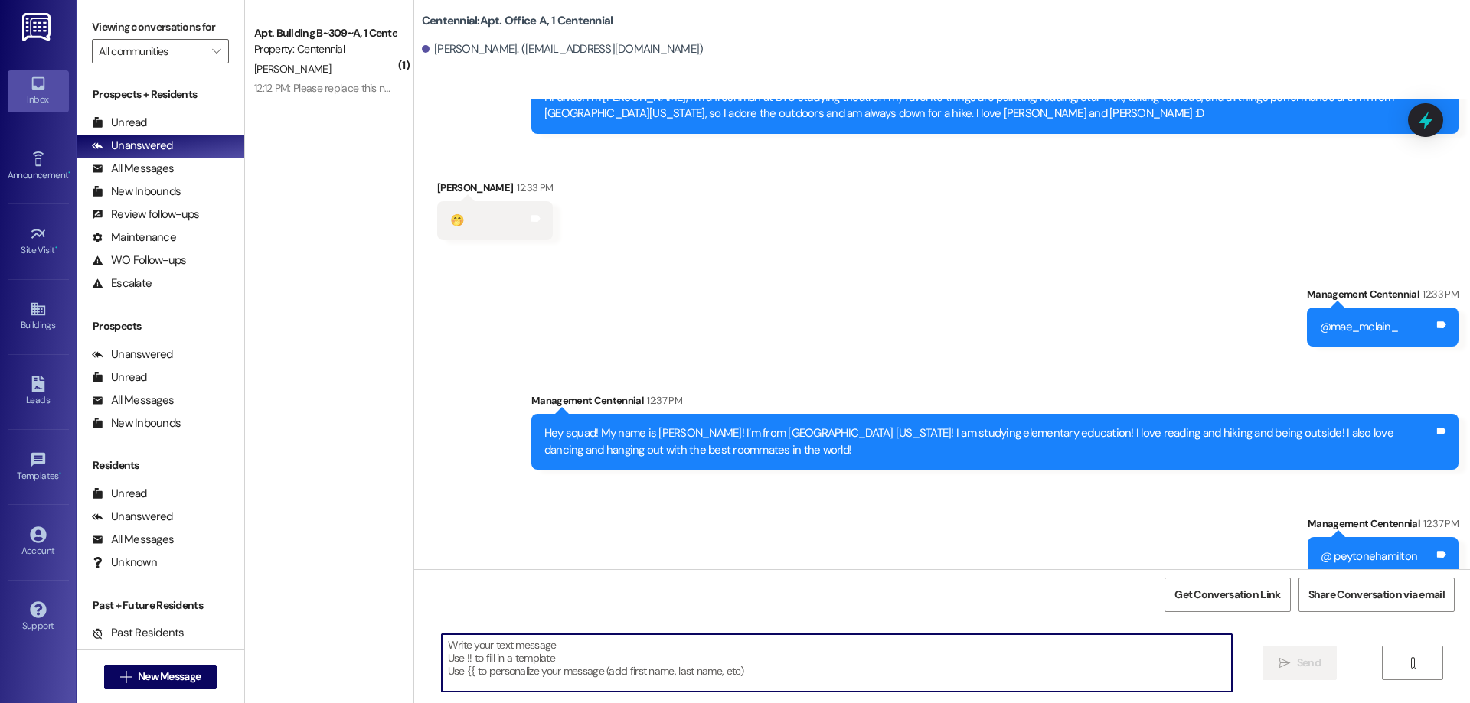
scroll to position [12921, 0]
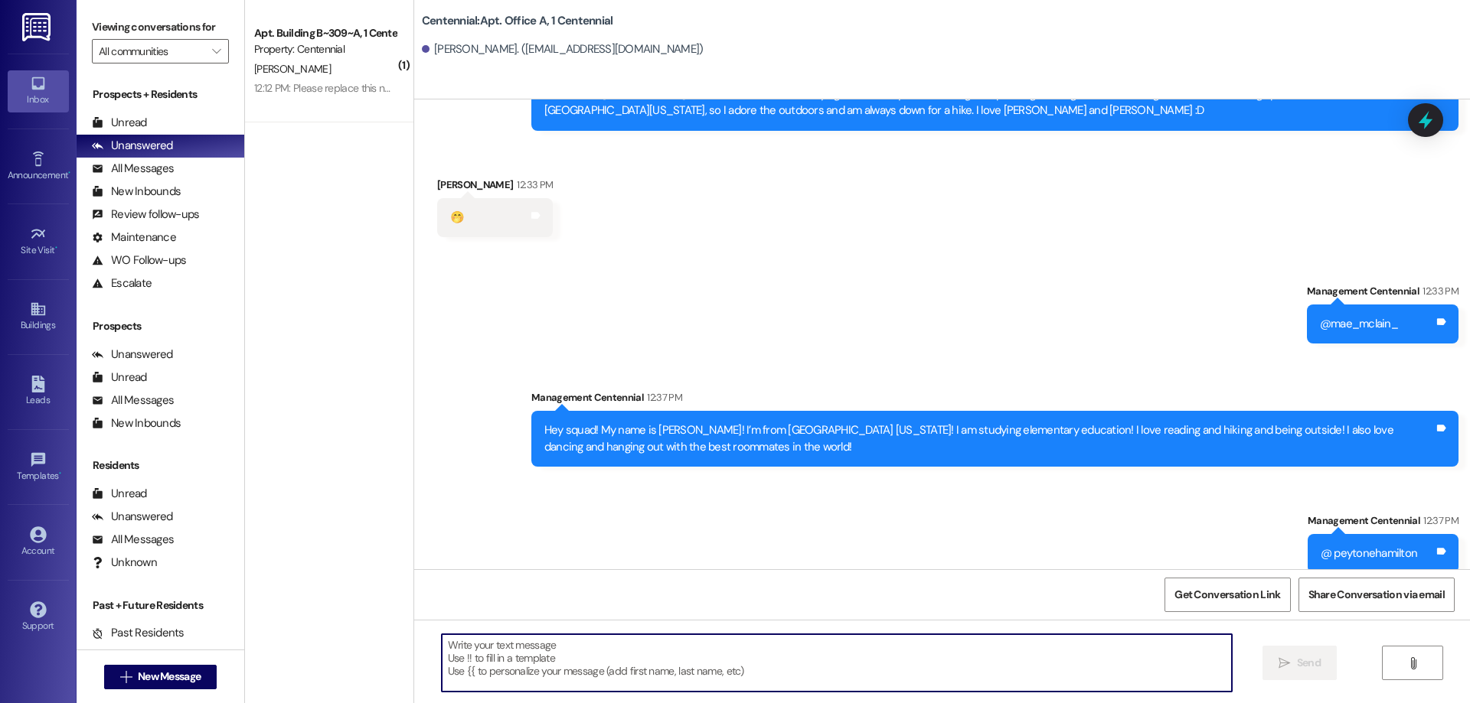
click at [786, 690] on textarea at bounding box center [837, 663] width 790 height 57
click at [799, 669] on textarea at bounding box center [837, 663] width 790 height 57
type textarea "laughing emoji"
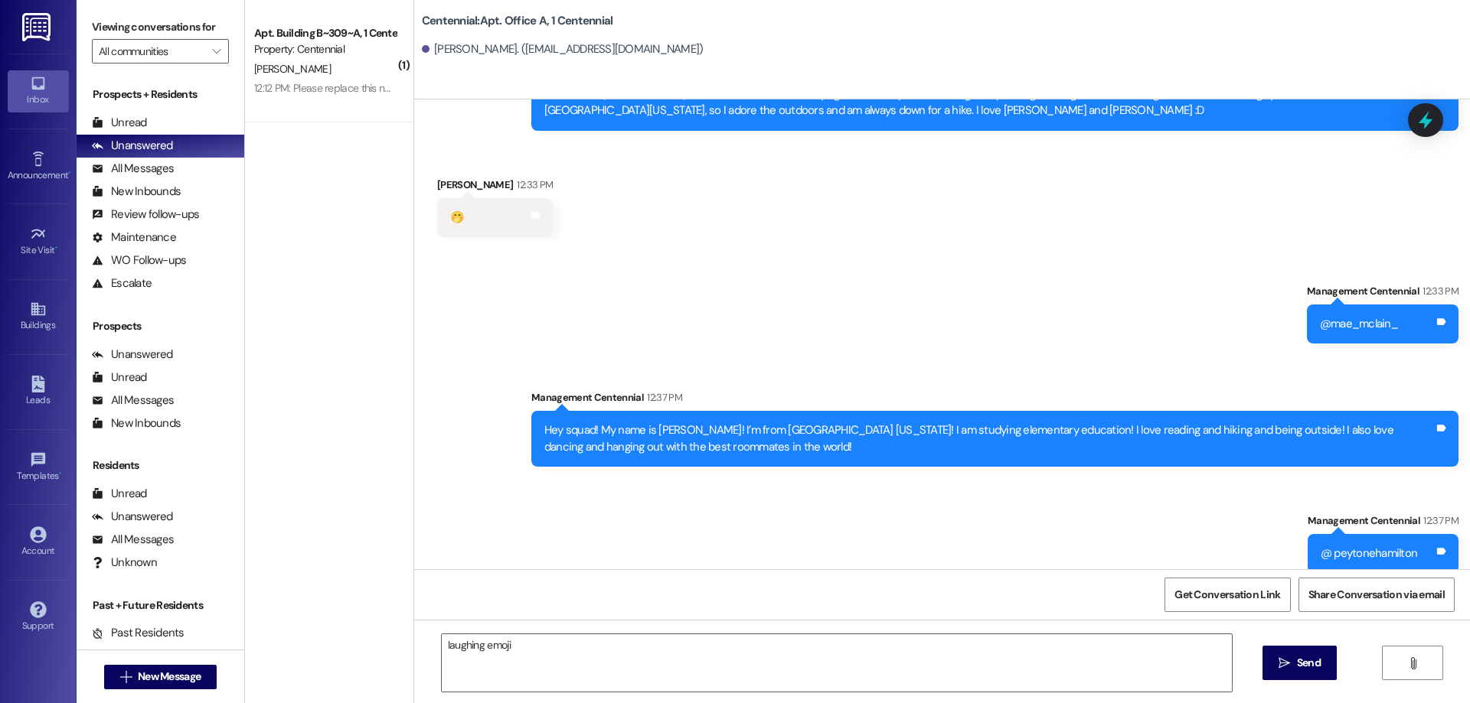
click at [1308, 668] on span "Send" at bounding box center [1309, 663] width 24 height 16
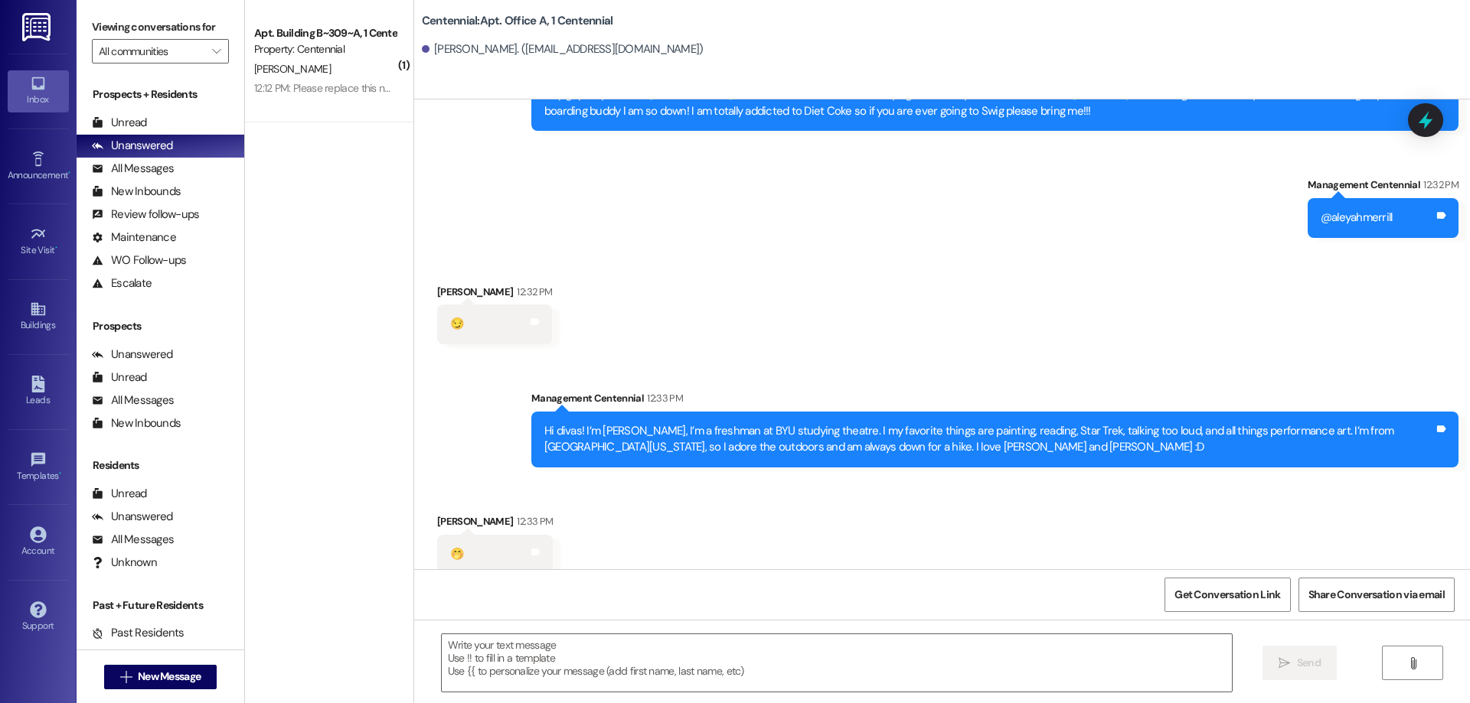
scroll to position [13028, 0]
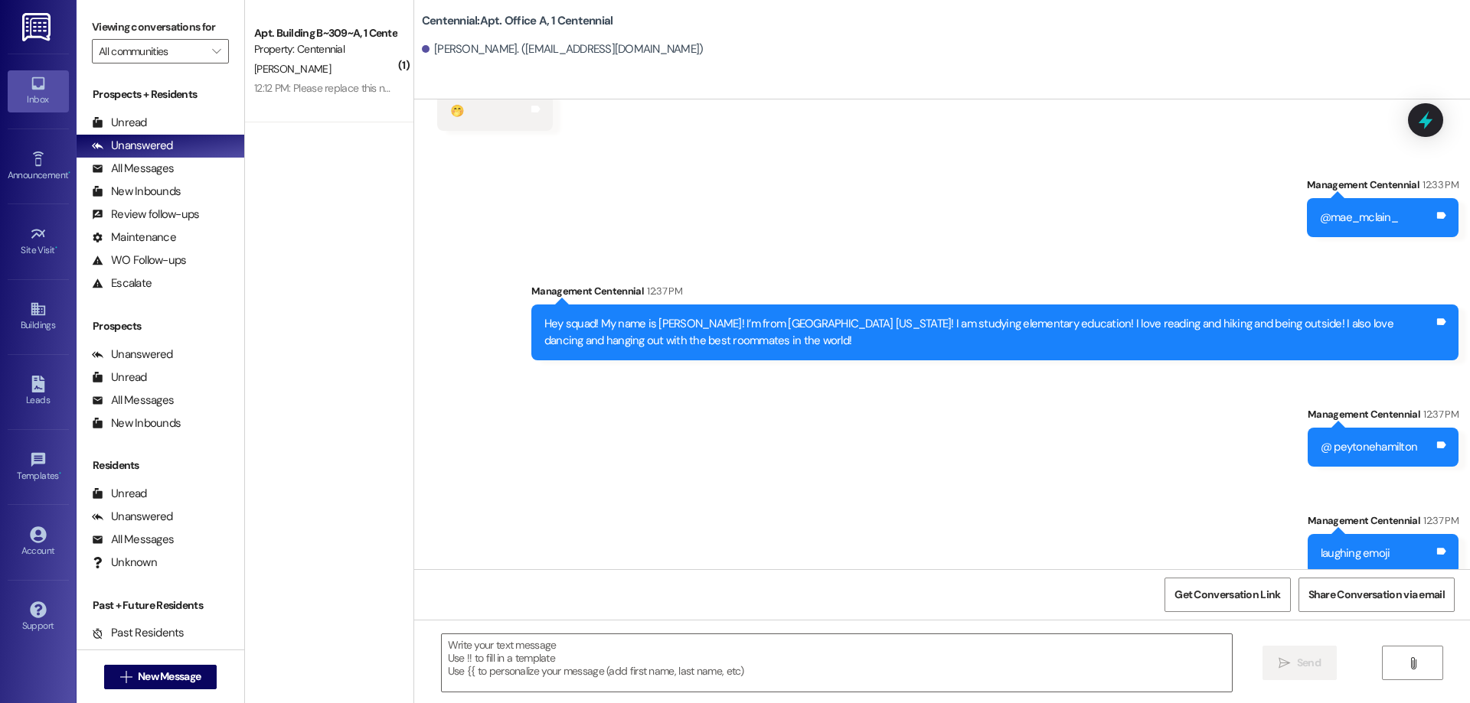
click at [890, 142] on div "Sent via SMS Management Centennial 12:33 PM @mae_mclain_ Tags and notes Sent vi…" at bounding box center [941, 363] width 1055 height 443
